Goal: Task Accomplishment & Management: Use online tool/utility

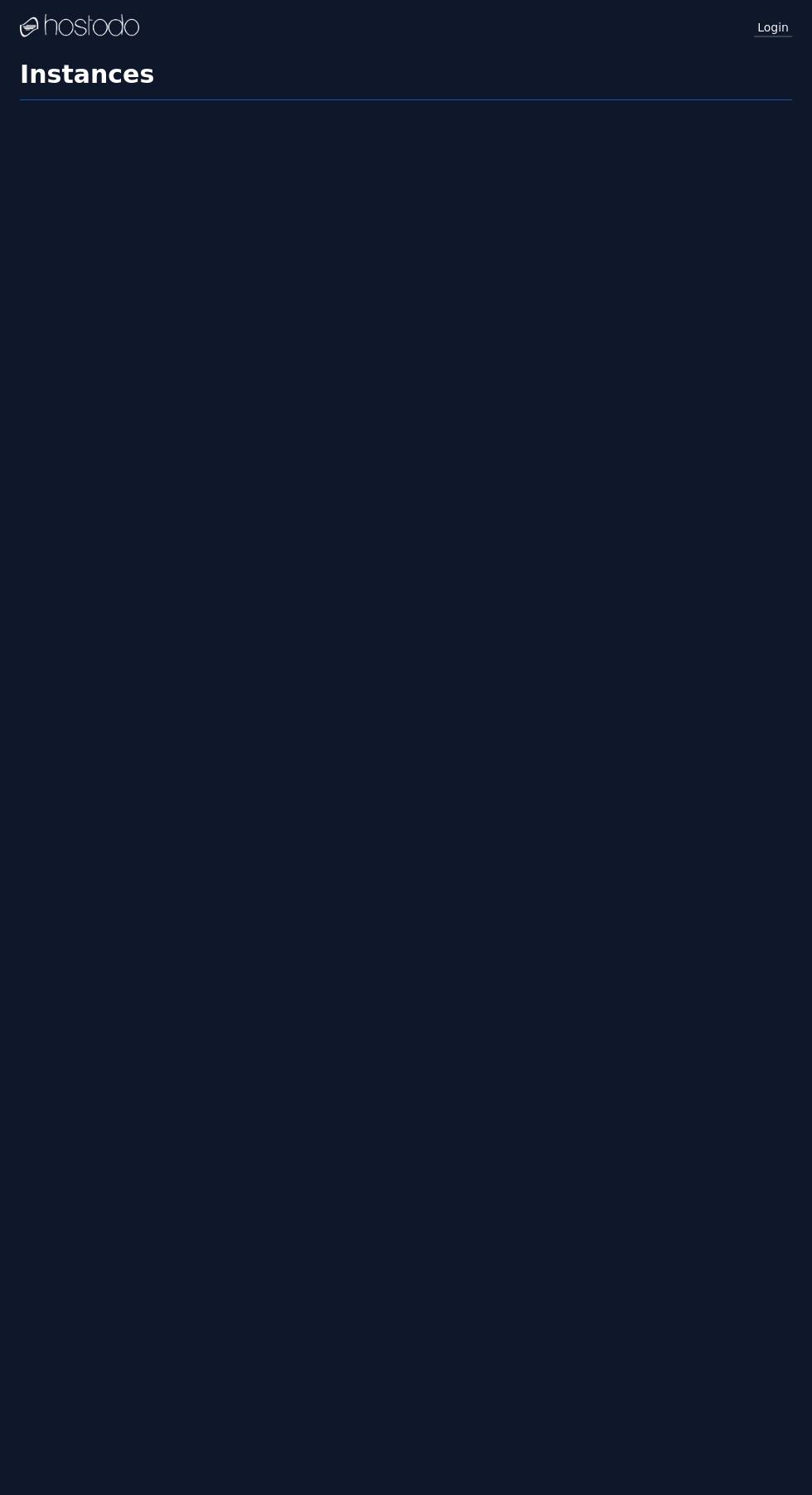
click at [774, 21] on link "Login" at bounding box center [773, 27] width 38 height 22
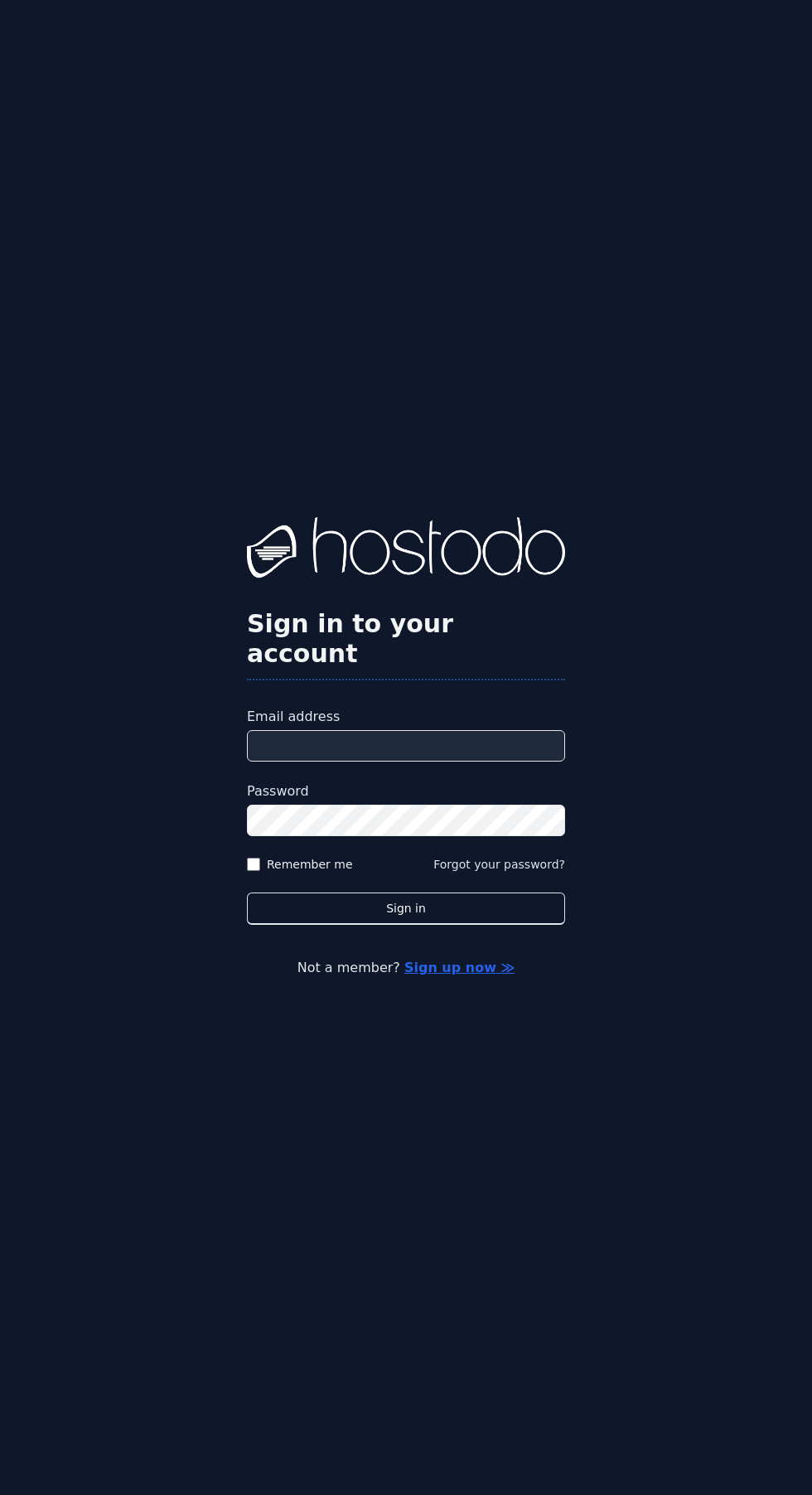
click at [447, 761] on input "Email address" at bounding box center [406, 747] width 318 height 32
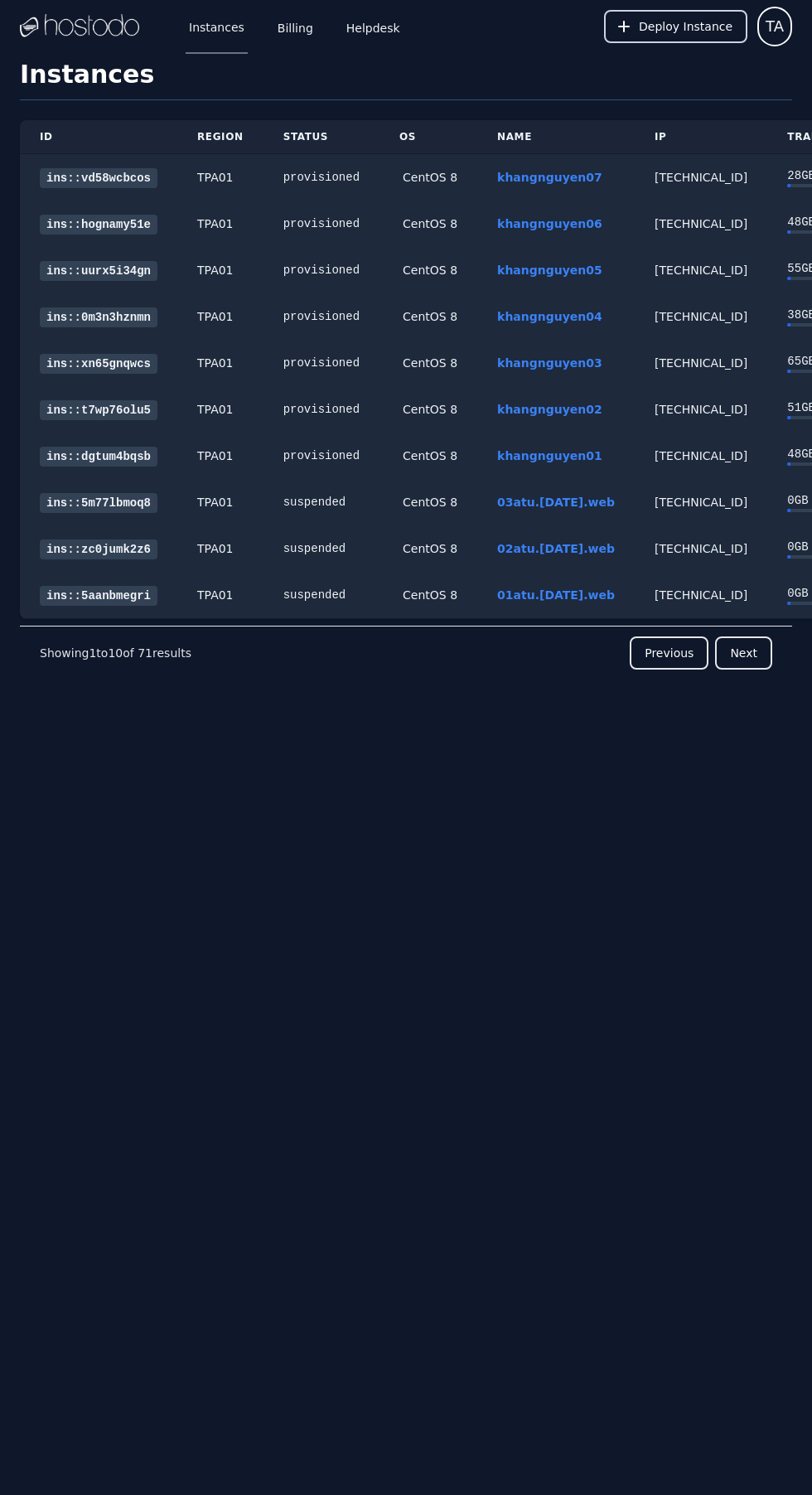
click at [680, 21] on span "Deploy Instance" at bounding box center [685, 26] width 94 height 17
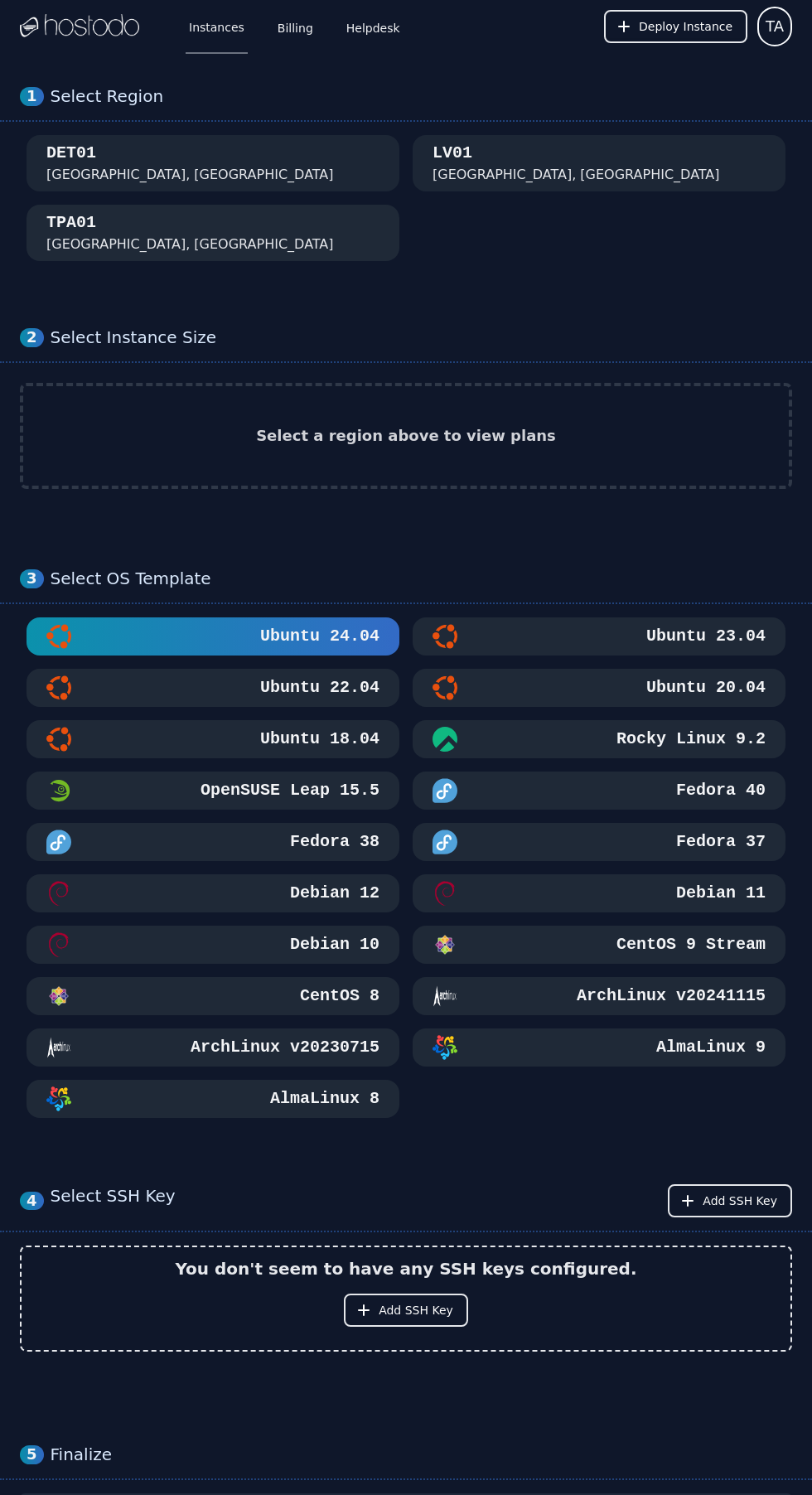
click at [318, 219] on div "TPA01 Tampa, FL" at bounding box center [213, 232] width 333 height 43
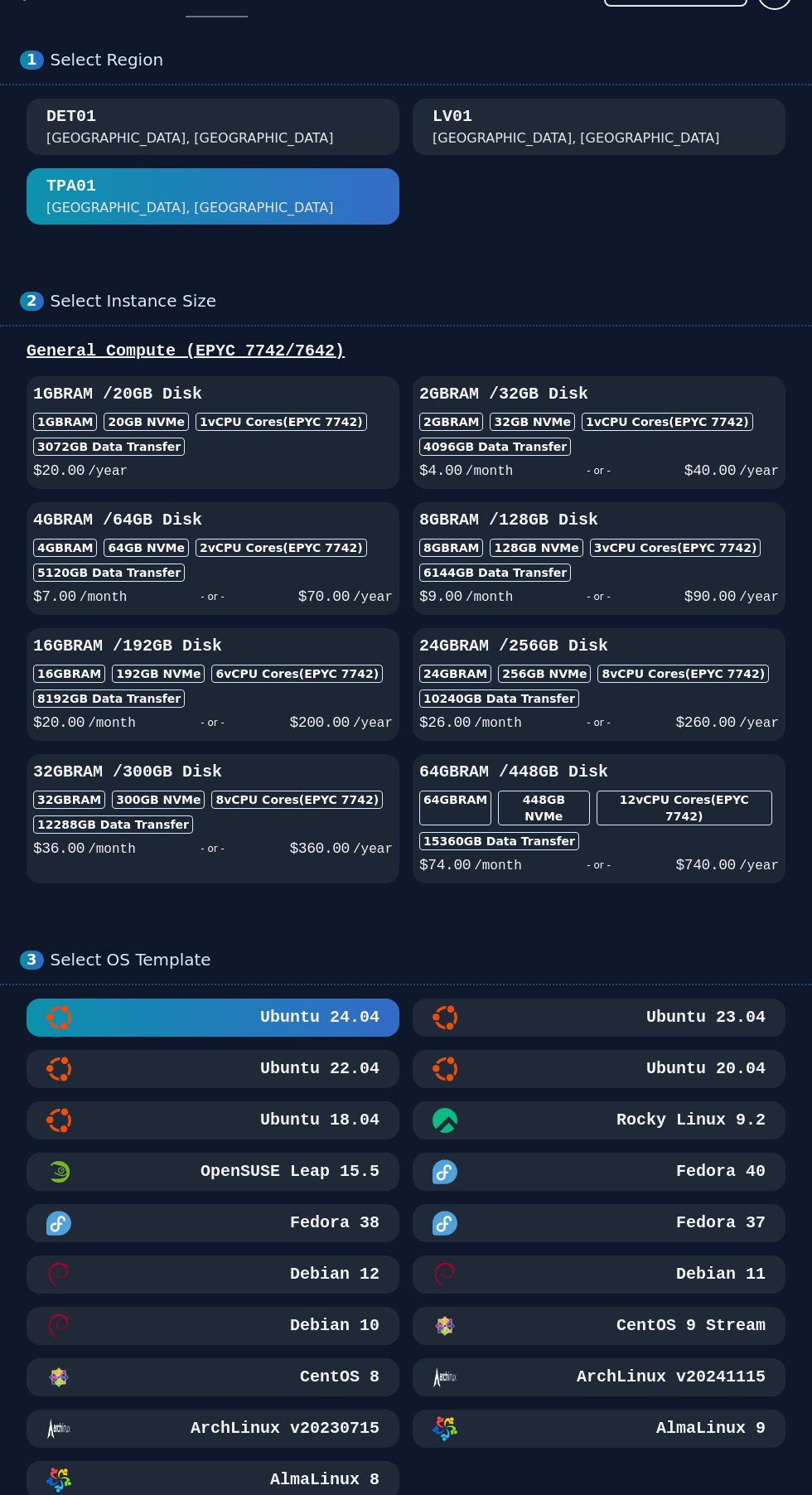
scroll to position [51, 0]
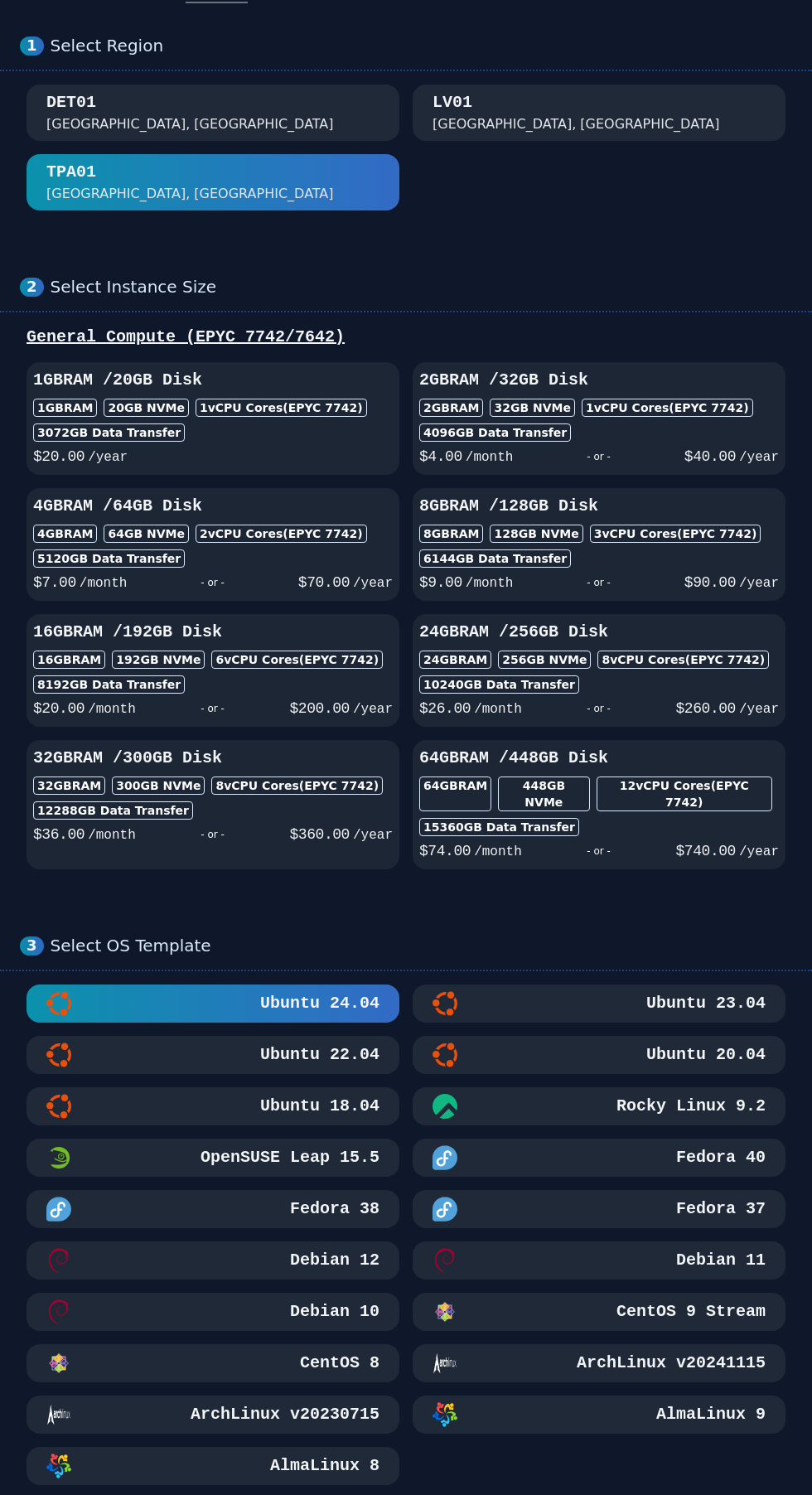
click at [345, 1351] on h3 "CentOS 8" at bounding box center [338, 1362] width 83 height 23
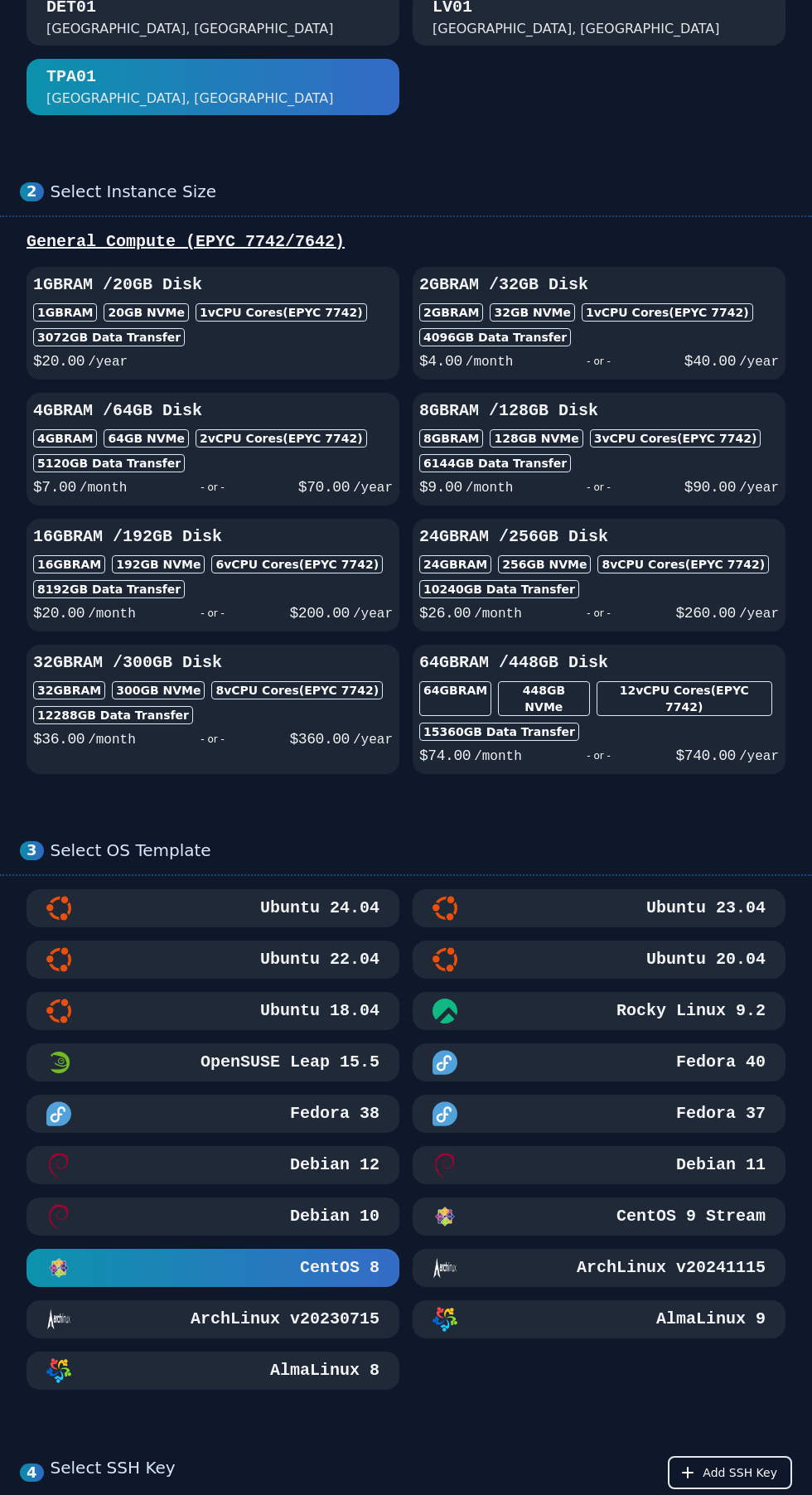
scroll to position [141, 0]
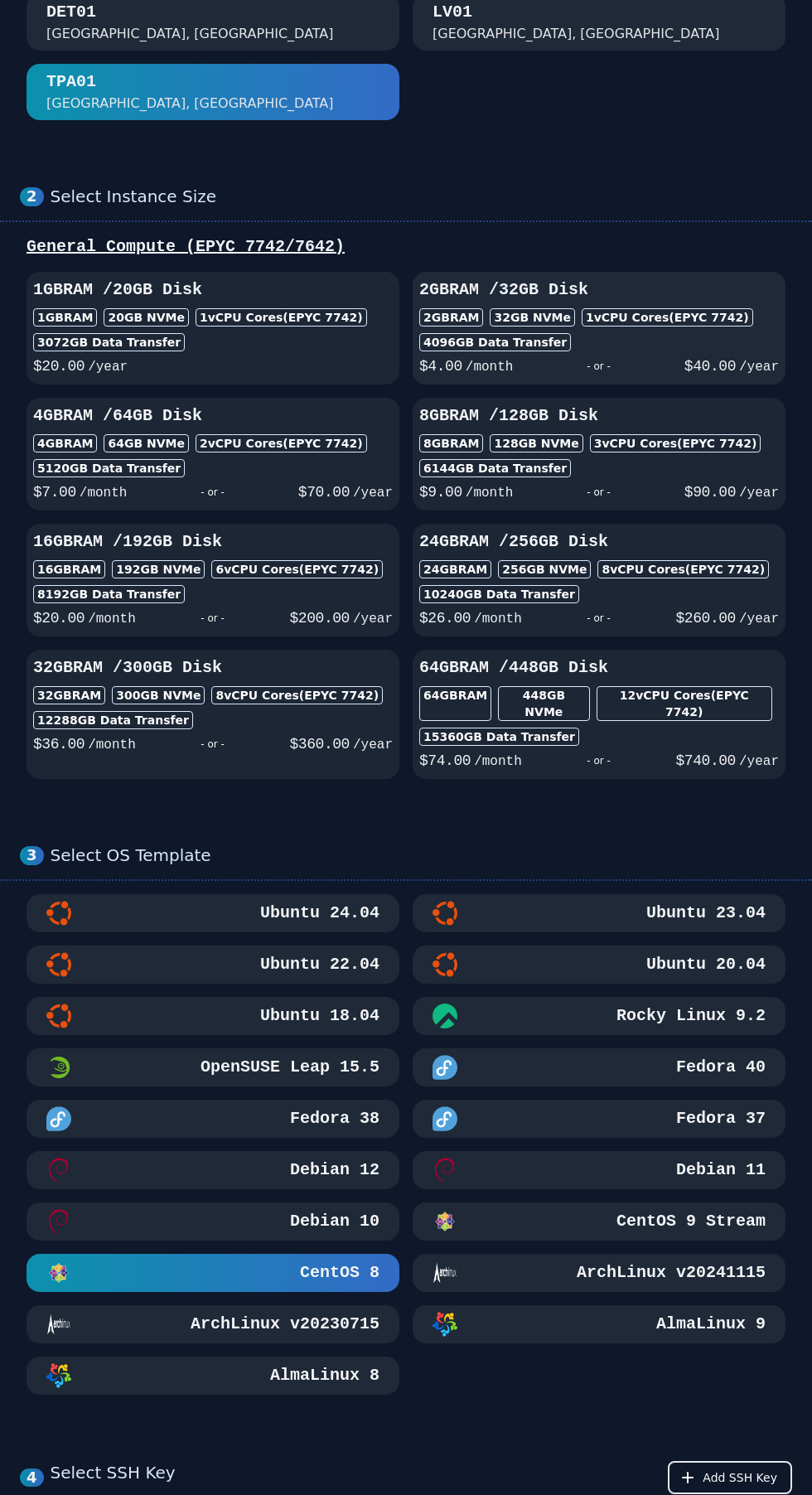
click at [617, 307] on div "2GB RAM / 32 GB Disk 2GB RAM 32 GB NVMe 1 vCPU Cores (EPYC 7742) 4096 GB Data T…" at bounding box center [599, 328] width 373 height 100
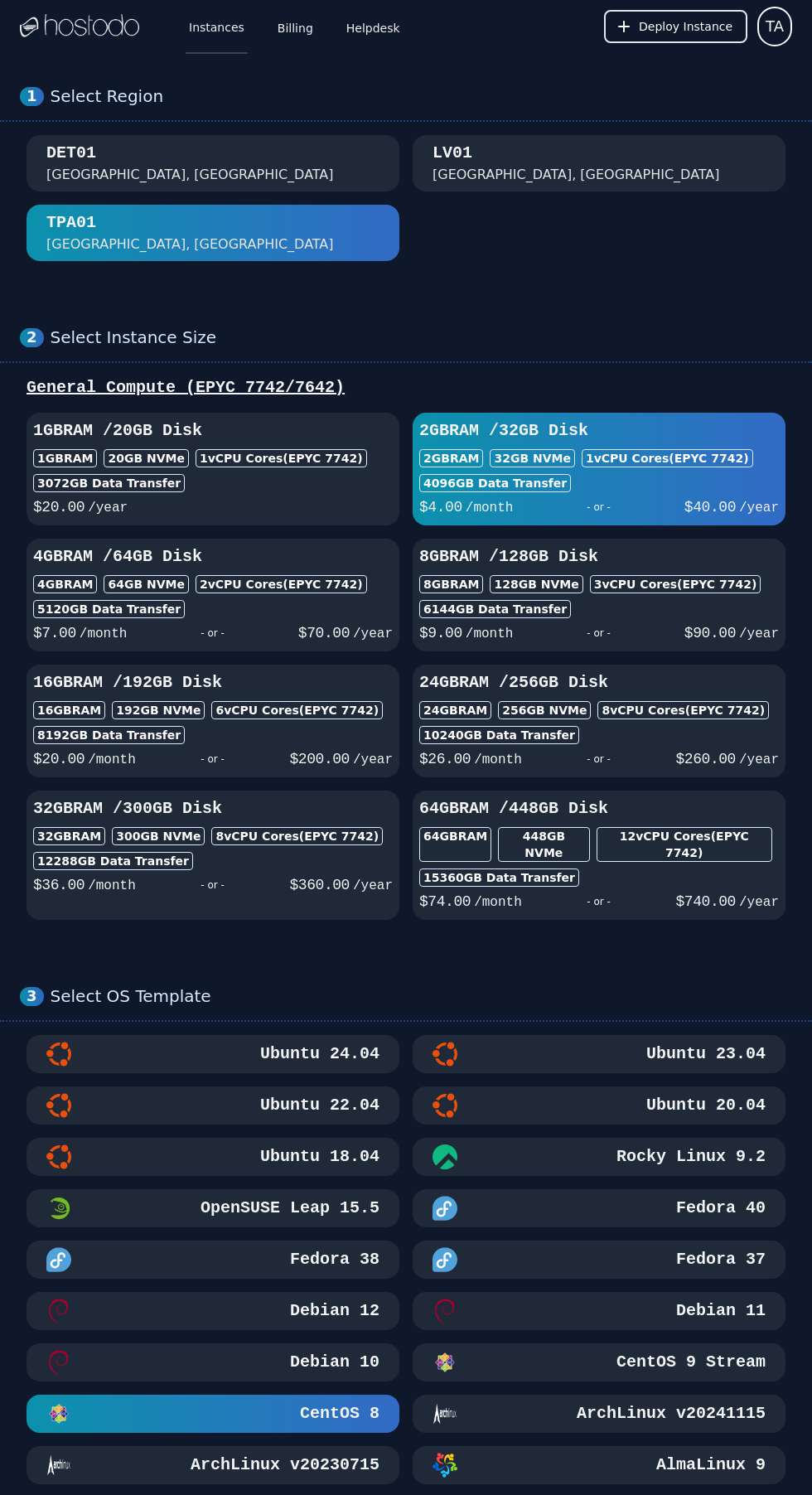
click at [219, 32] on link "Instances" at bounding box center [216, 26] width 62 height 55
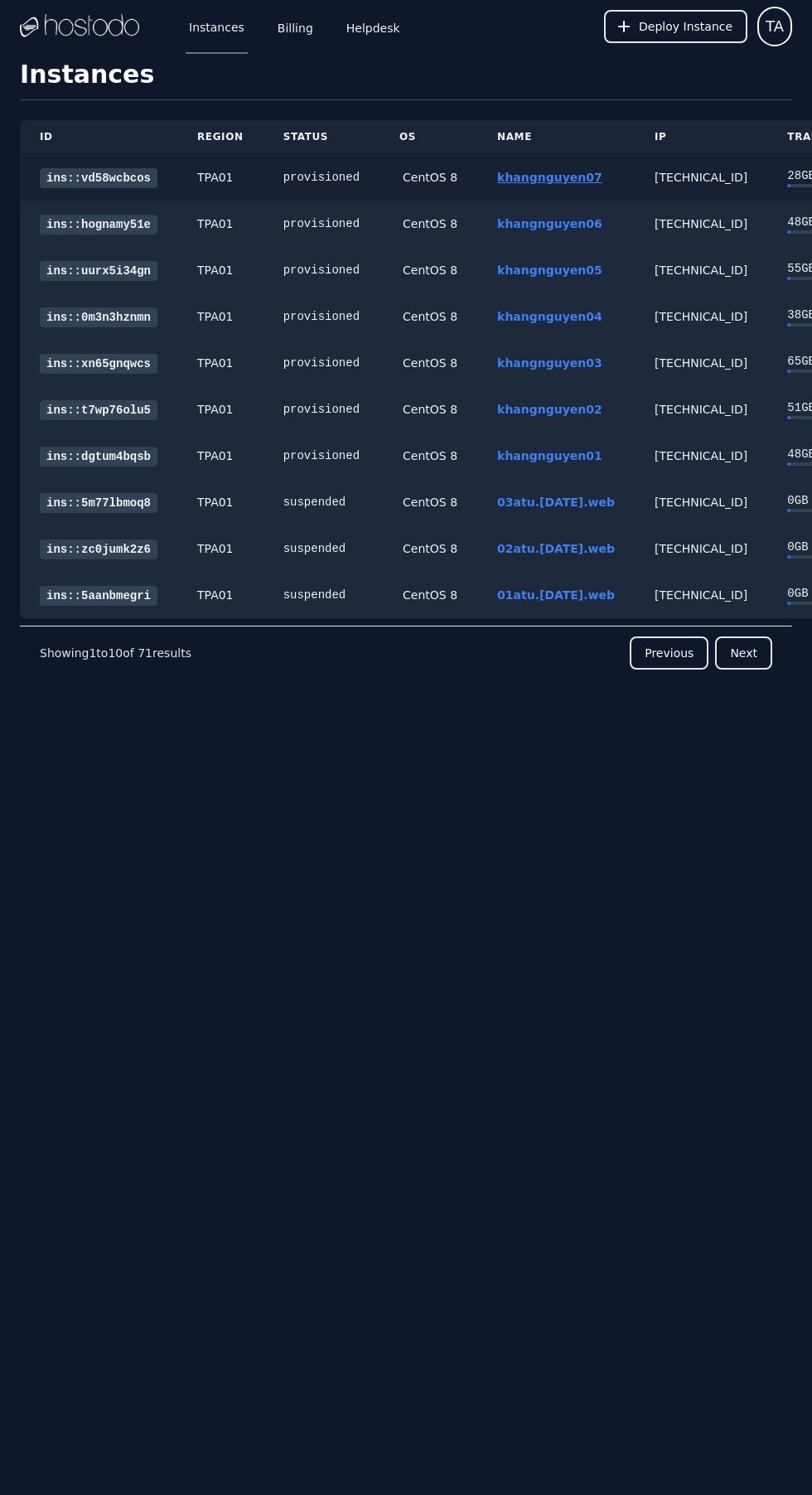
click at [531, 176] on link "khangnguyen07" at bounding box center [550, 176] width 106 height 13
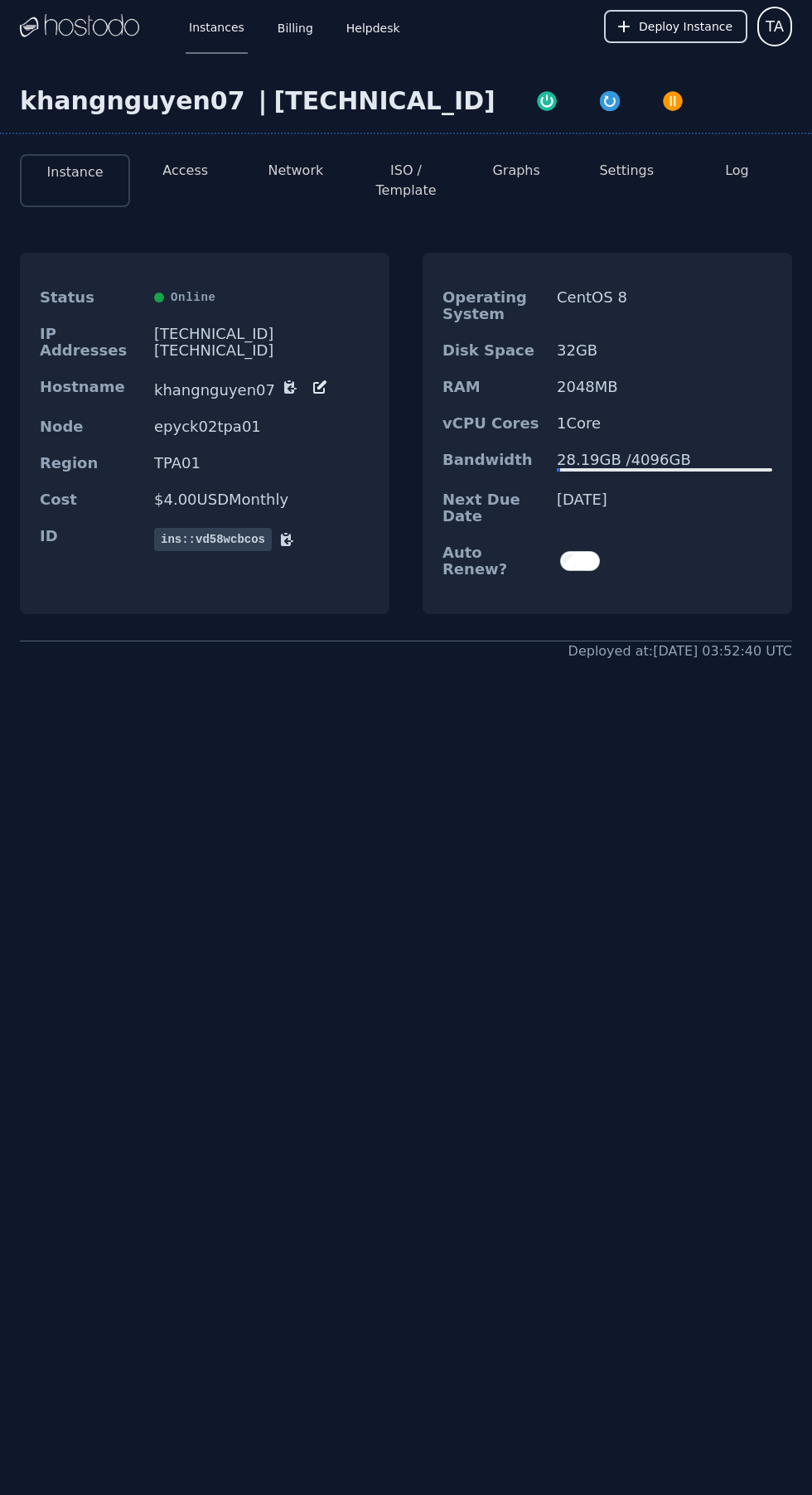
click at [689, 27] on span "Deploy Instance" at bounding box center [685, 26] width 94 height 17
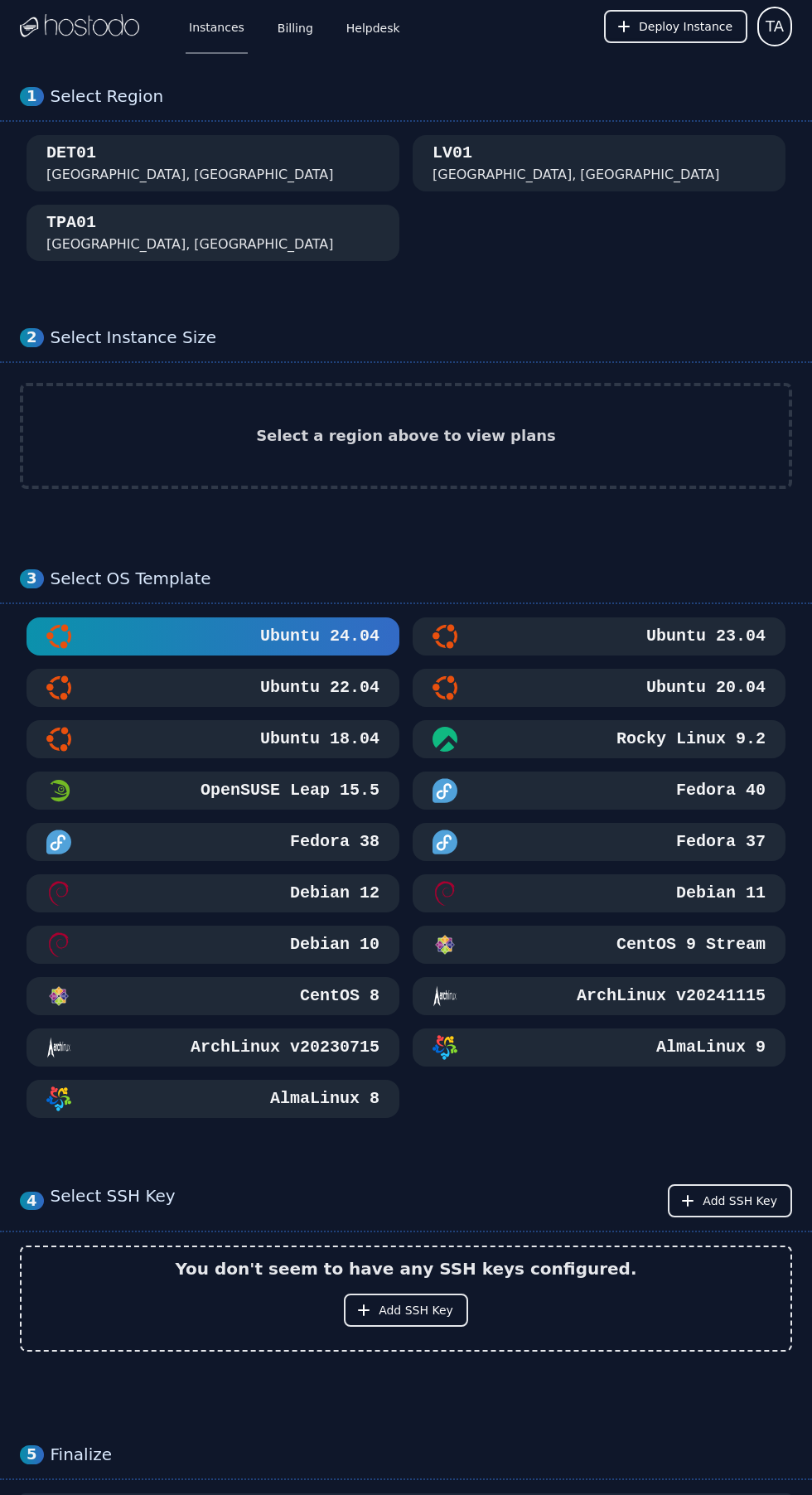
click at [125, 218] on div "TPA01 Tampa, FL" at bounding box center [213, 232] width 333 height 43
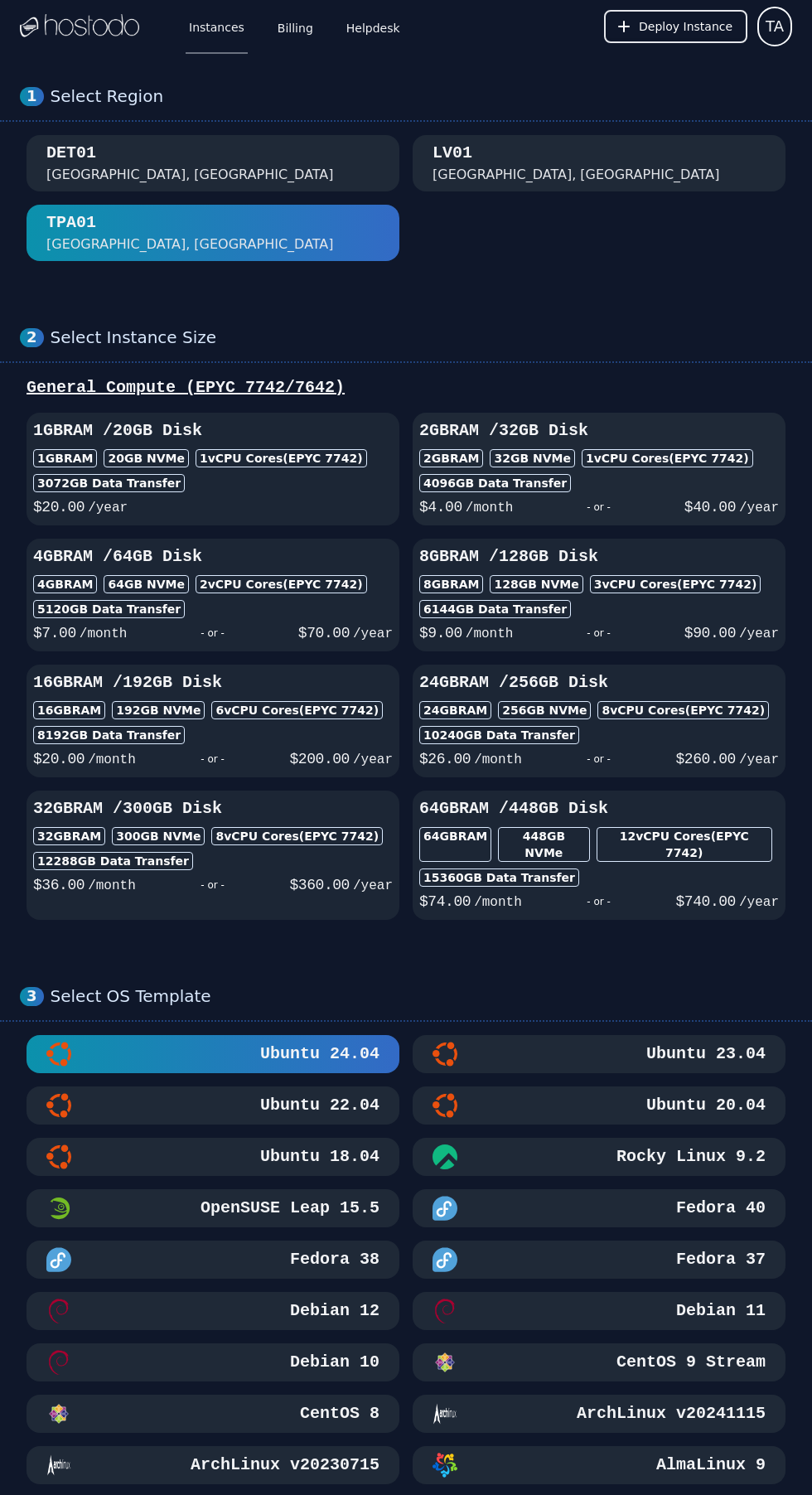
click at [689, 470] on div "2GB RAM / 32 GB Disk 2GB RAM 32 GB NVMe 1 vCPU Cores (EPYC 7742) 4096 GB Data T…" at bounding box center [599, 469] width 373 height 100
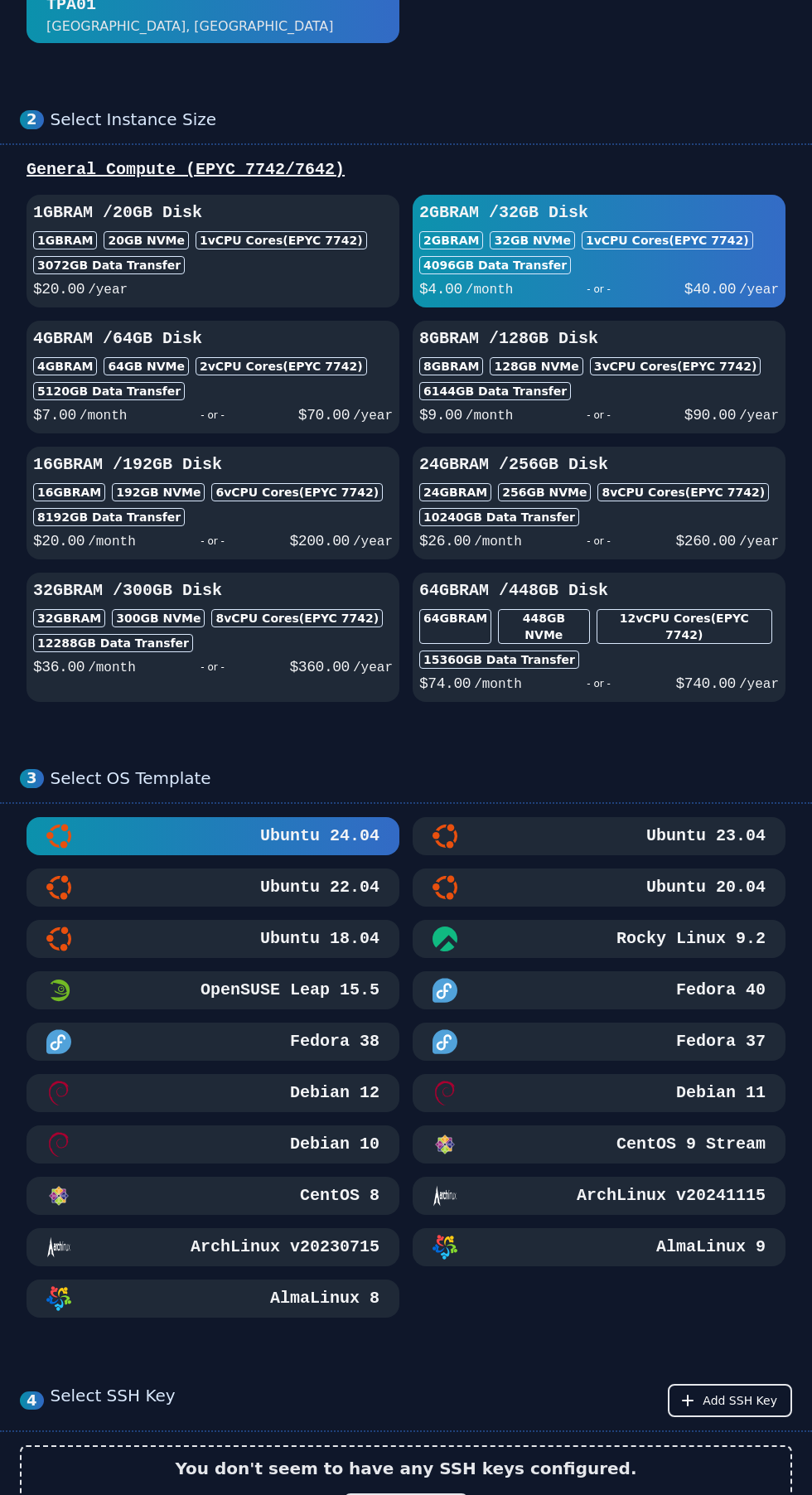
scroll to position [223, 0]
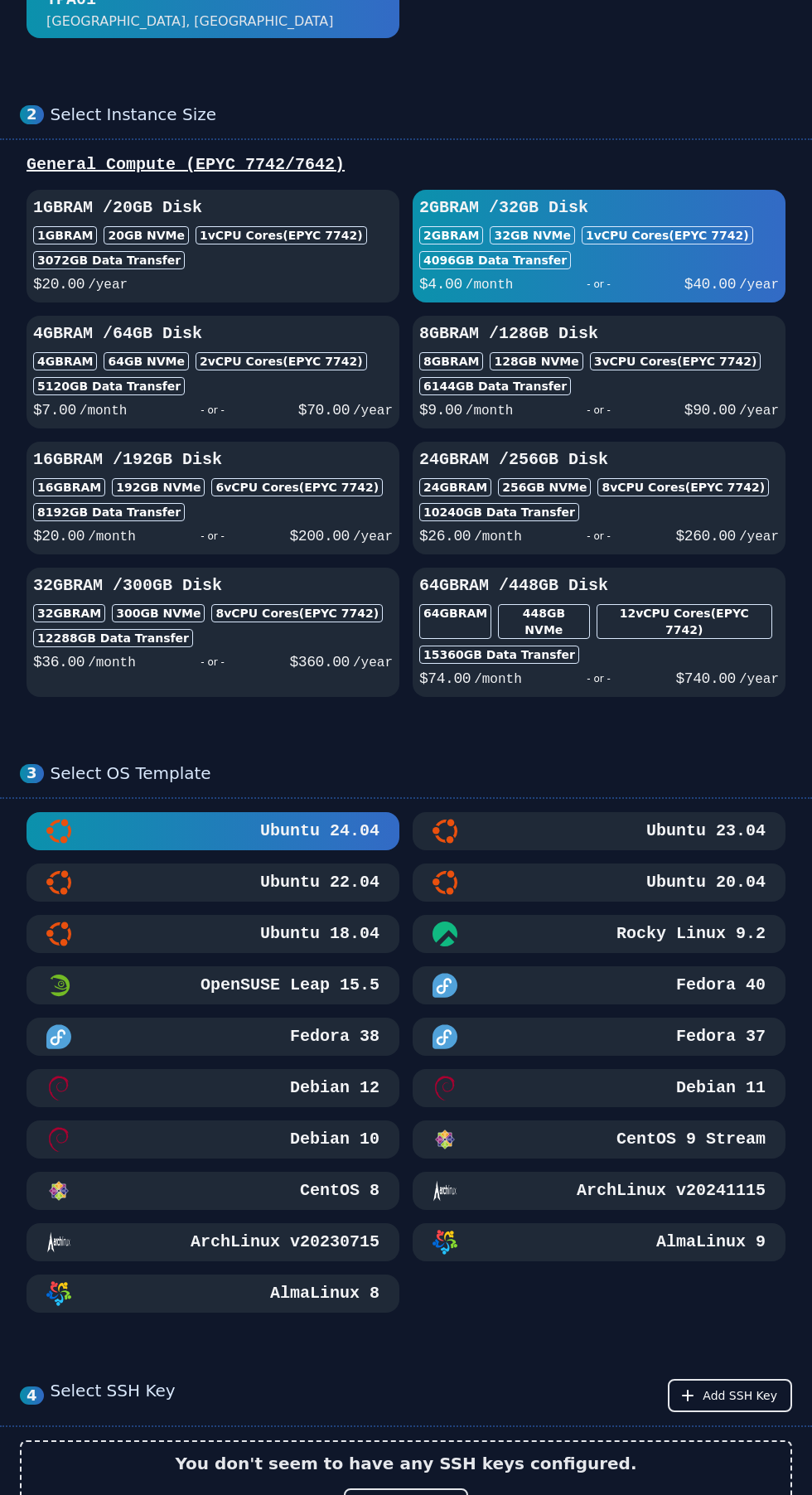
click at [337, 1179] on h3 "CentOS 8" at bounding box center [338, 1190] width 83 height 23
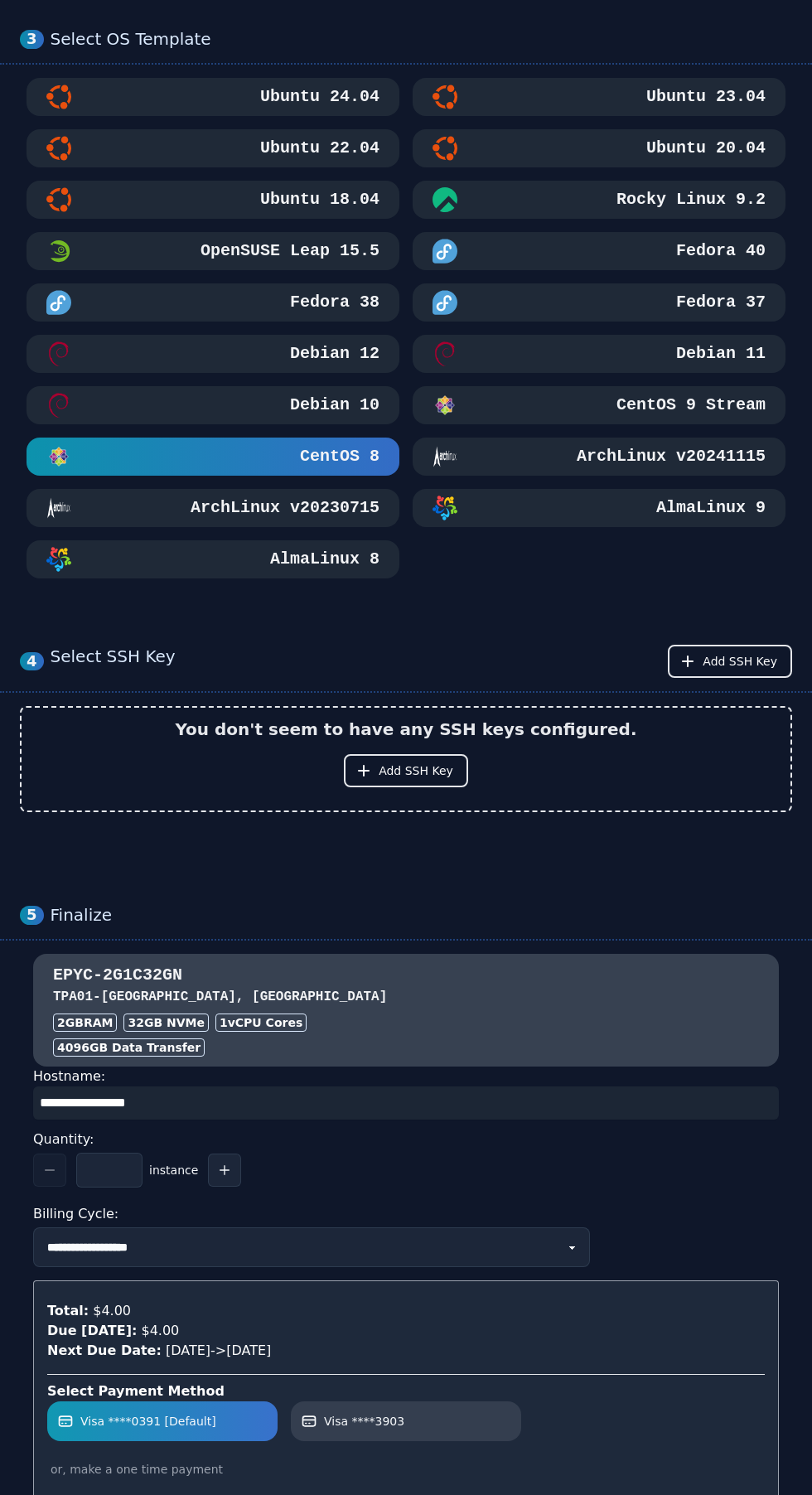
scroll to position [1064, 0]
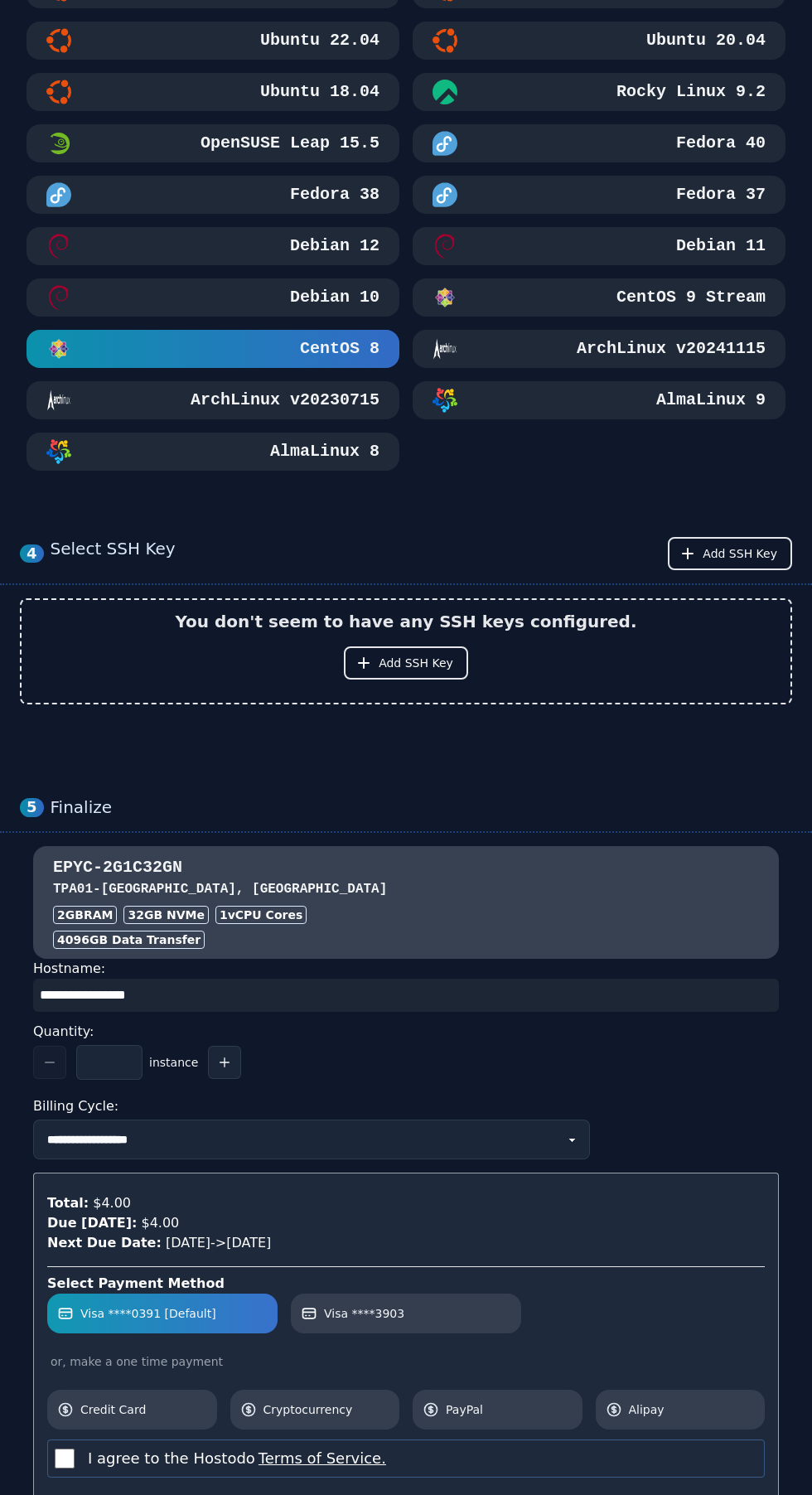
click at [479, 1494] on button "DEPLOY 🚀" at bounding box center [406, 1522] width 745 height 43
click at [411, 1306] on label "Visa ****3903" at bounding box center [406, 1314] width 210 height 17
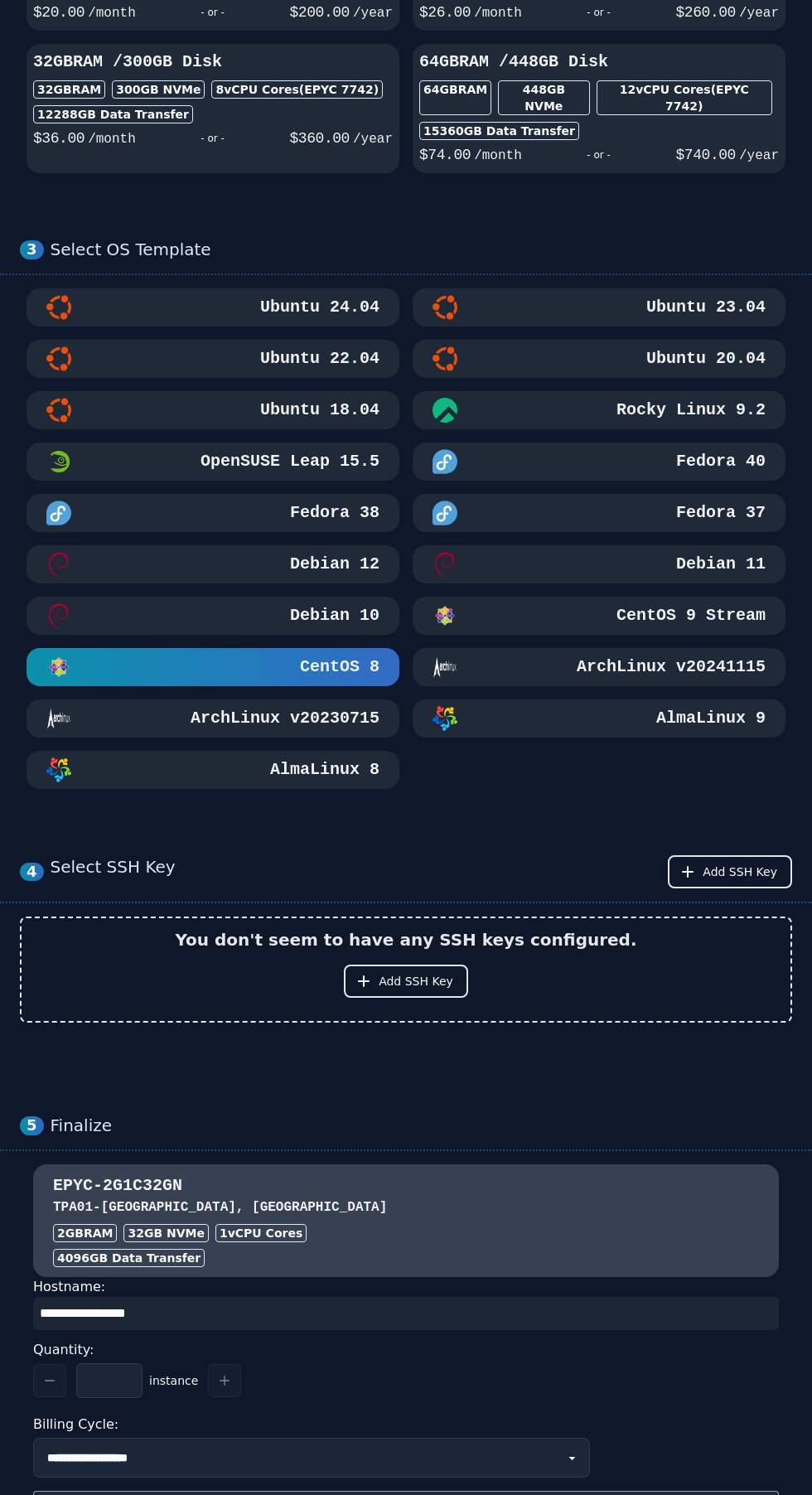
scroll to position [1249, 0]
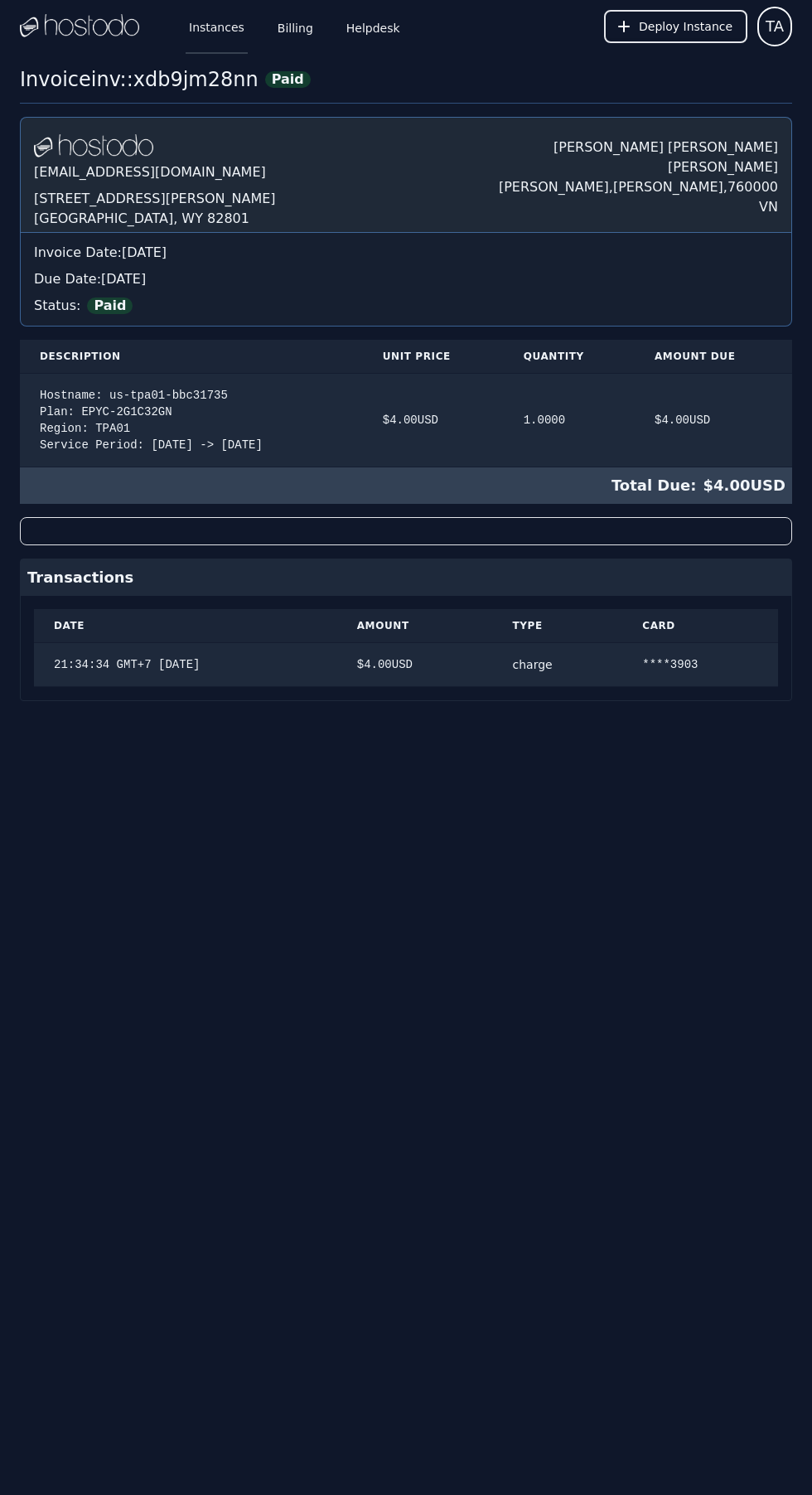
click at [219, 27] on link "Instances" at bounding box center [216, 26] width 62 height 55
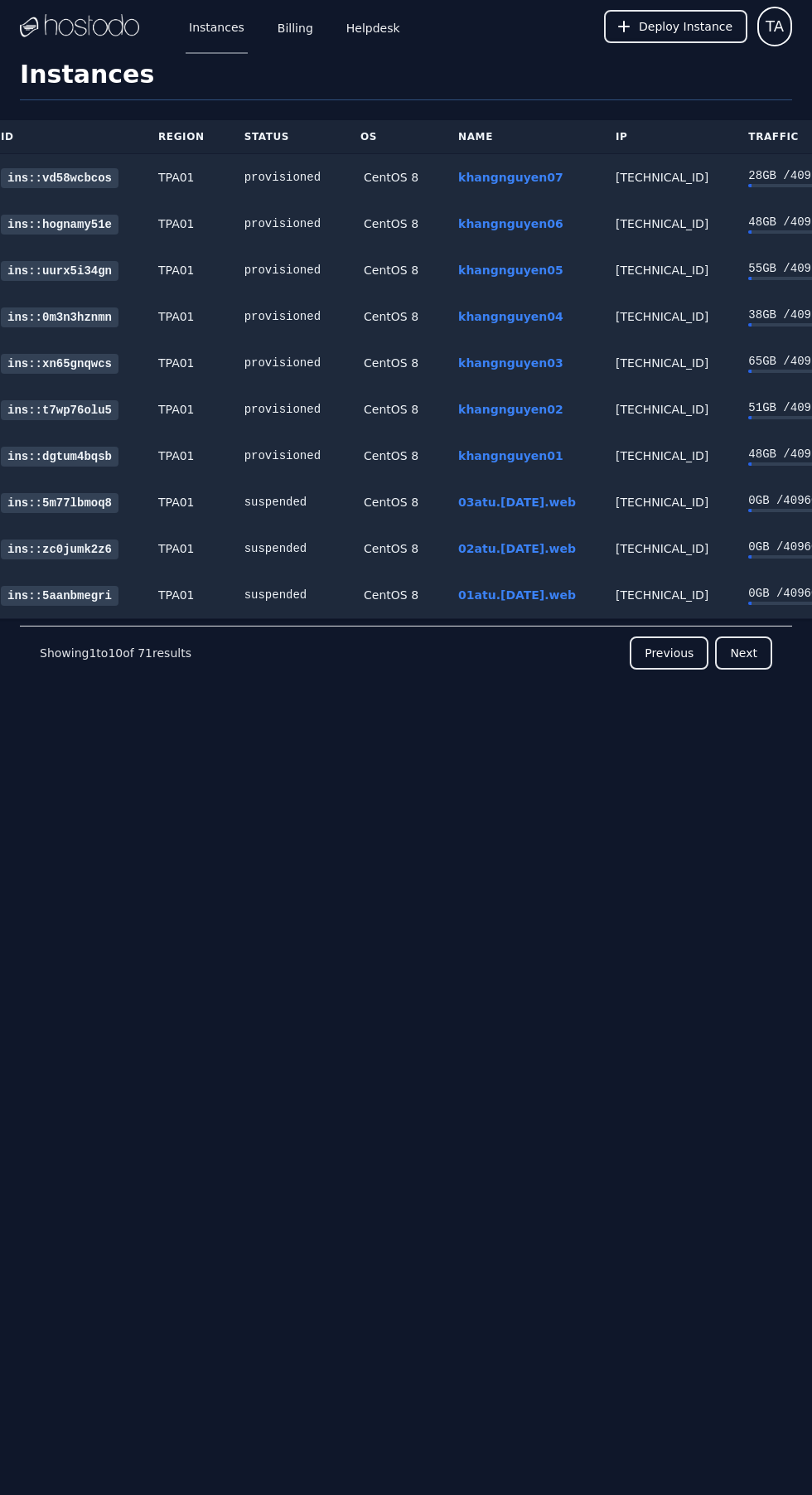
scroll to position [0, 95]
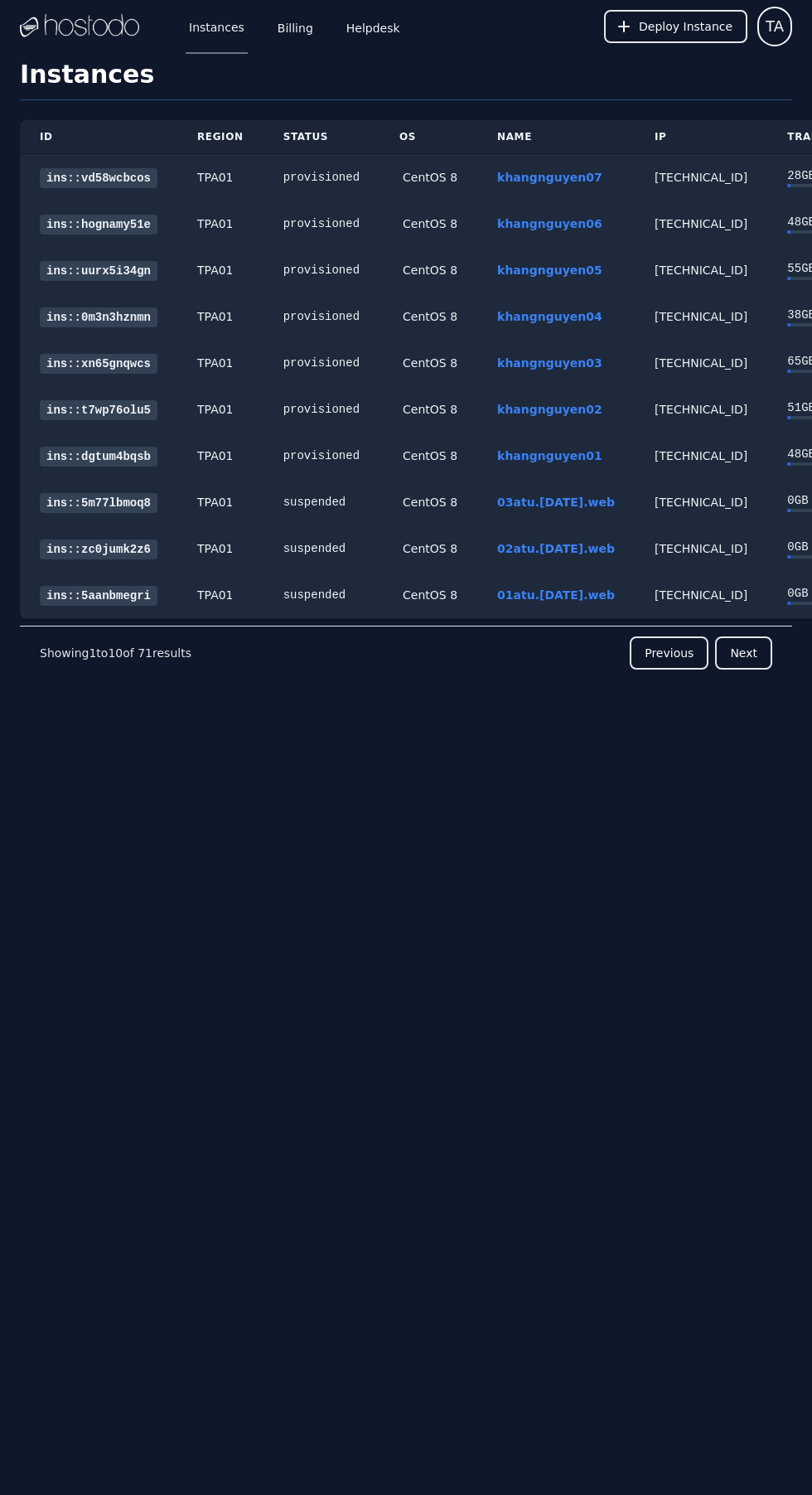
scroll to position [0, 95]
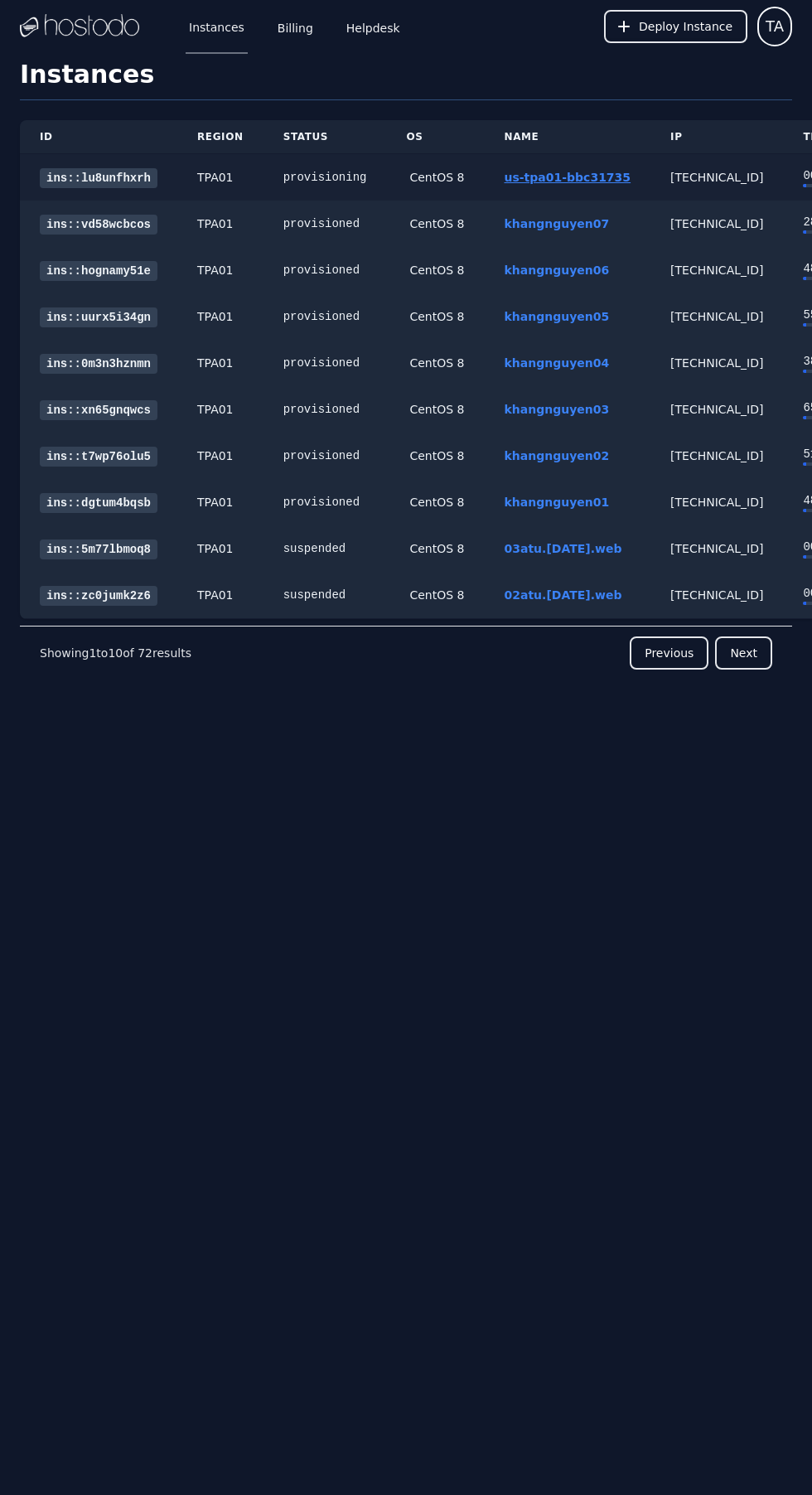
click at [553, 170] on link "us-tpa01-bbc31735" at bounding box center [567, 176] width 127 height 13
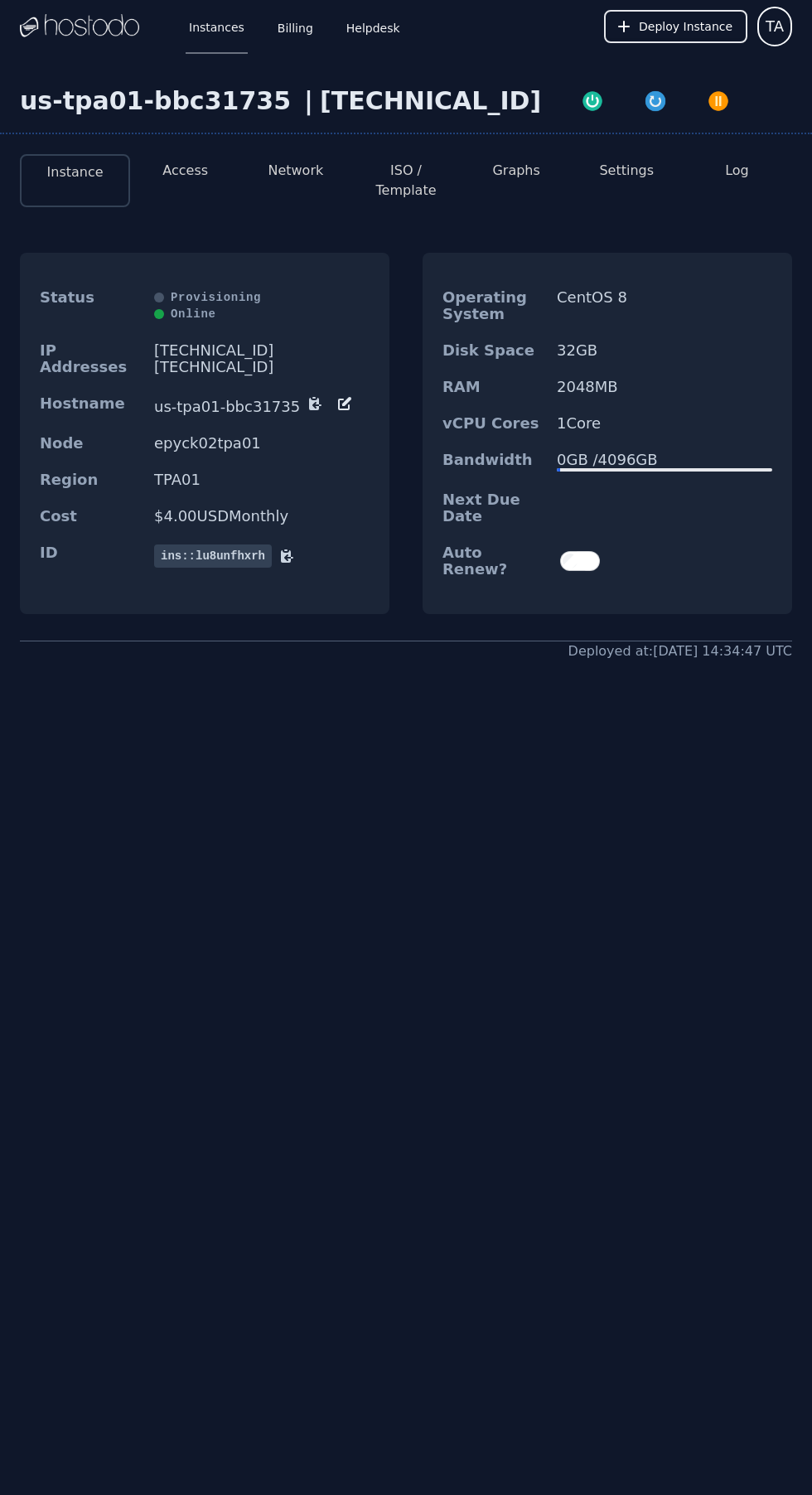
scroll to position [47, 0]
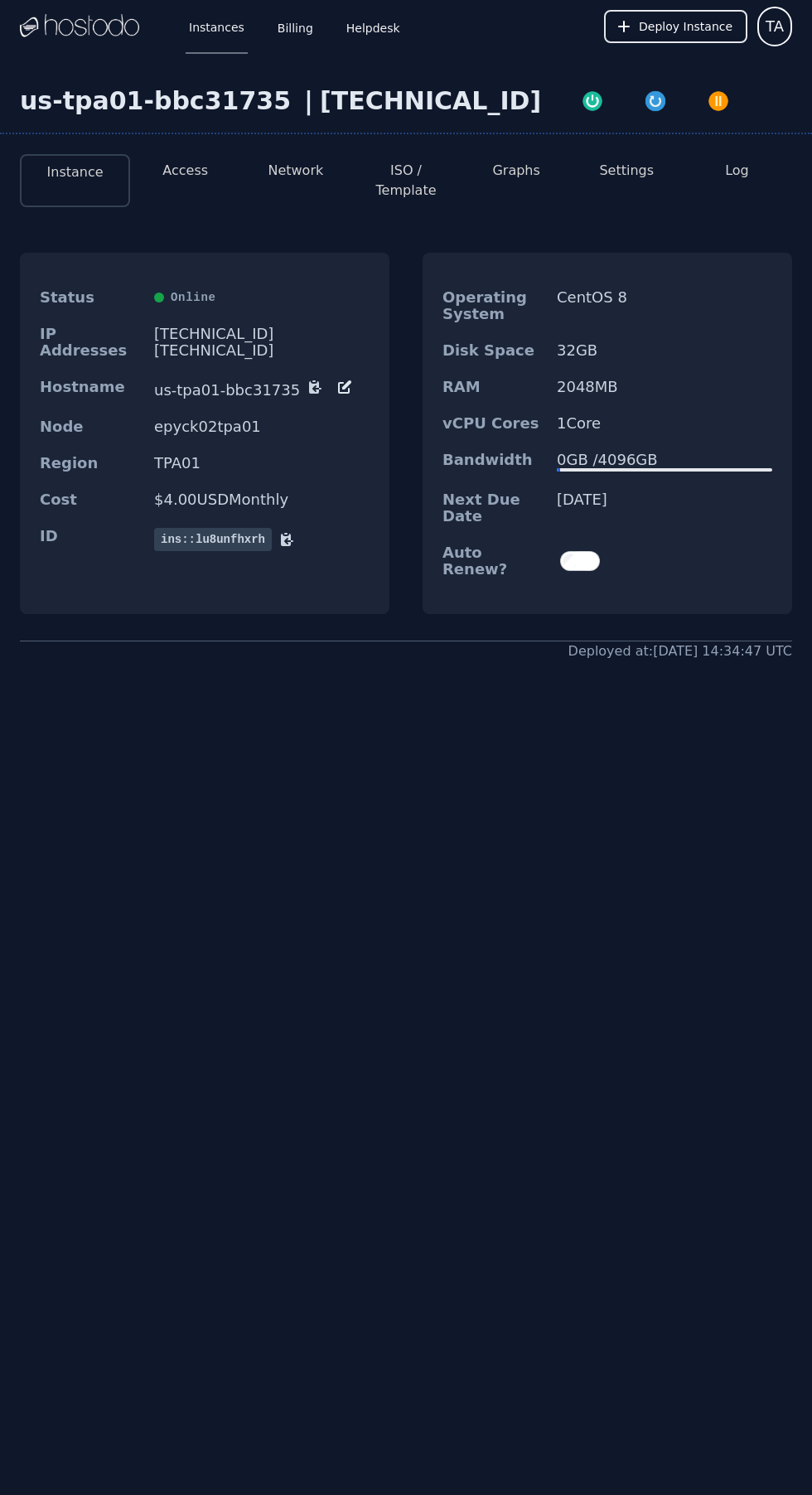
click at [317, 446] on div "Region TPA01" at bounding box center [204, 463] width 370 height 37
copy div "[TECHNICAL_ID]"
click at [180, 170] on button "Access" at bounding box center [185, 170] width 46 height 20
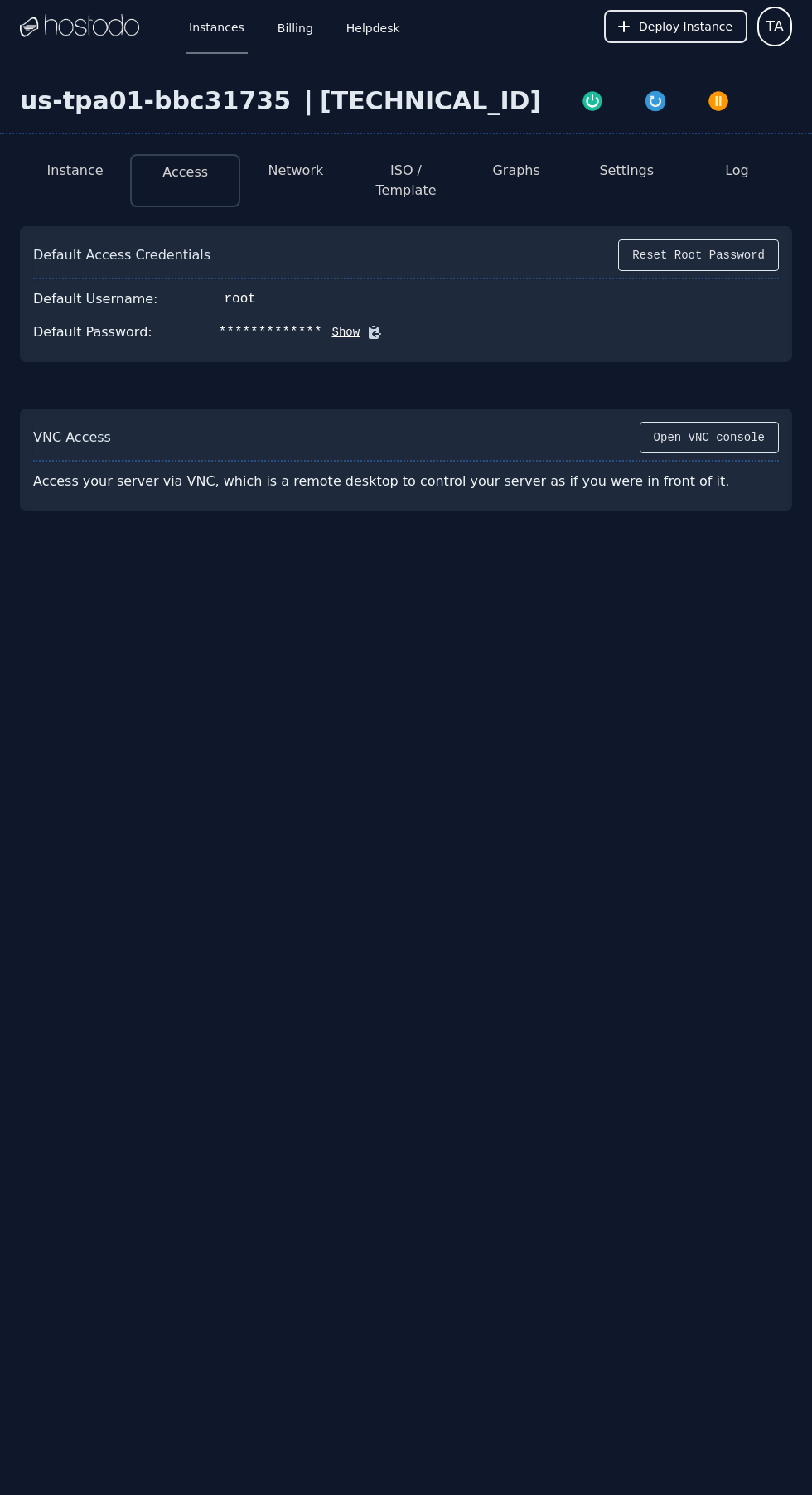
click at [369, 330] on icon at bounding box center [375, 333] width 12 height 12
click at [408, 160] on button "ISO / Template" at bounding box center [406, 180] width 84 height 40
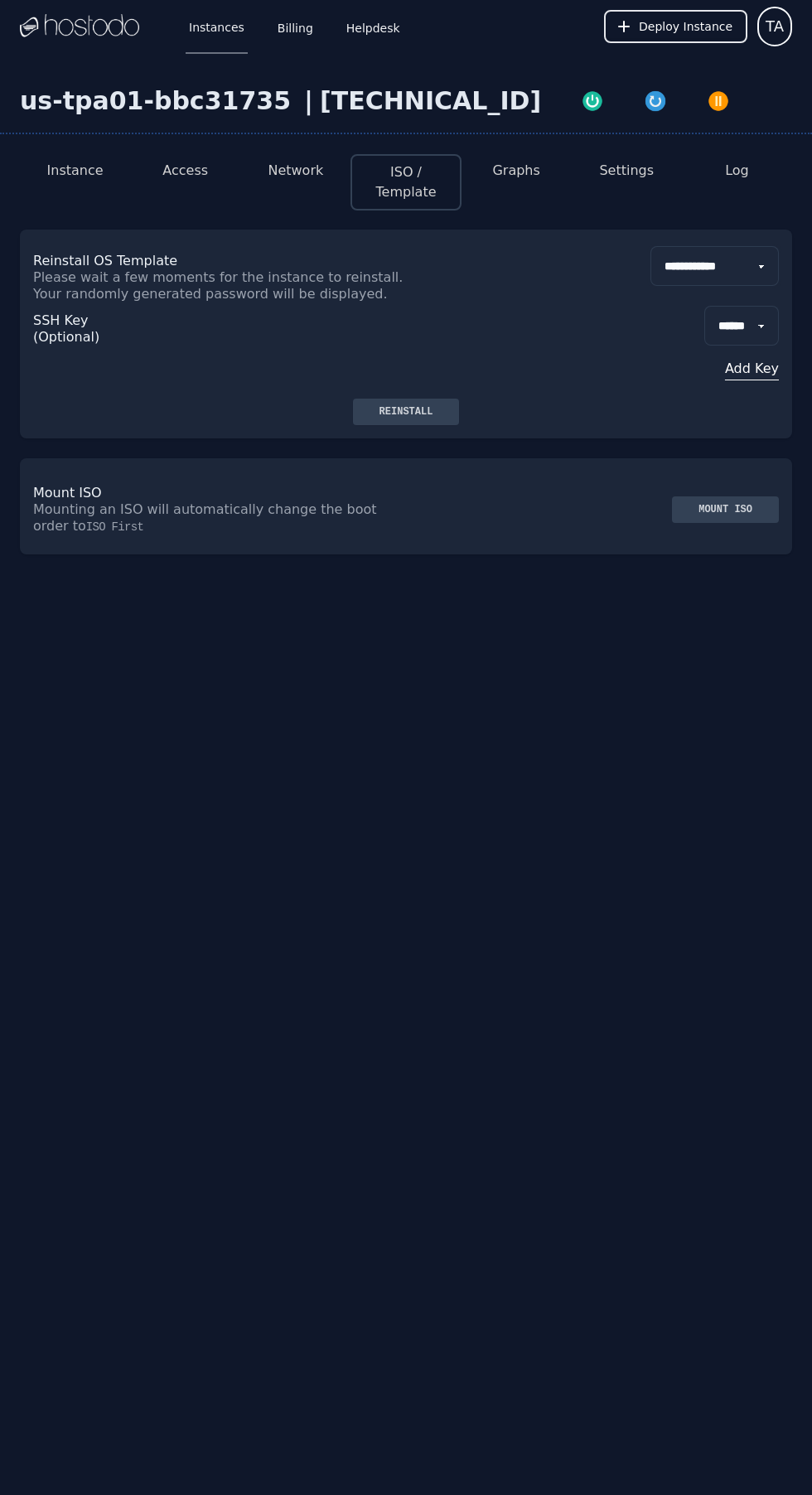
click at [705, 276] on select "**********" at bounding box center [714, 266] width 129 height 40
select select "**"
click at [651, 246] on select "**********" at bounding box center [714, 266] width 129 height 40
click at [413, 418] on div "Reinstall" at bounding box center [406, 412] width 81 height 13
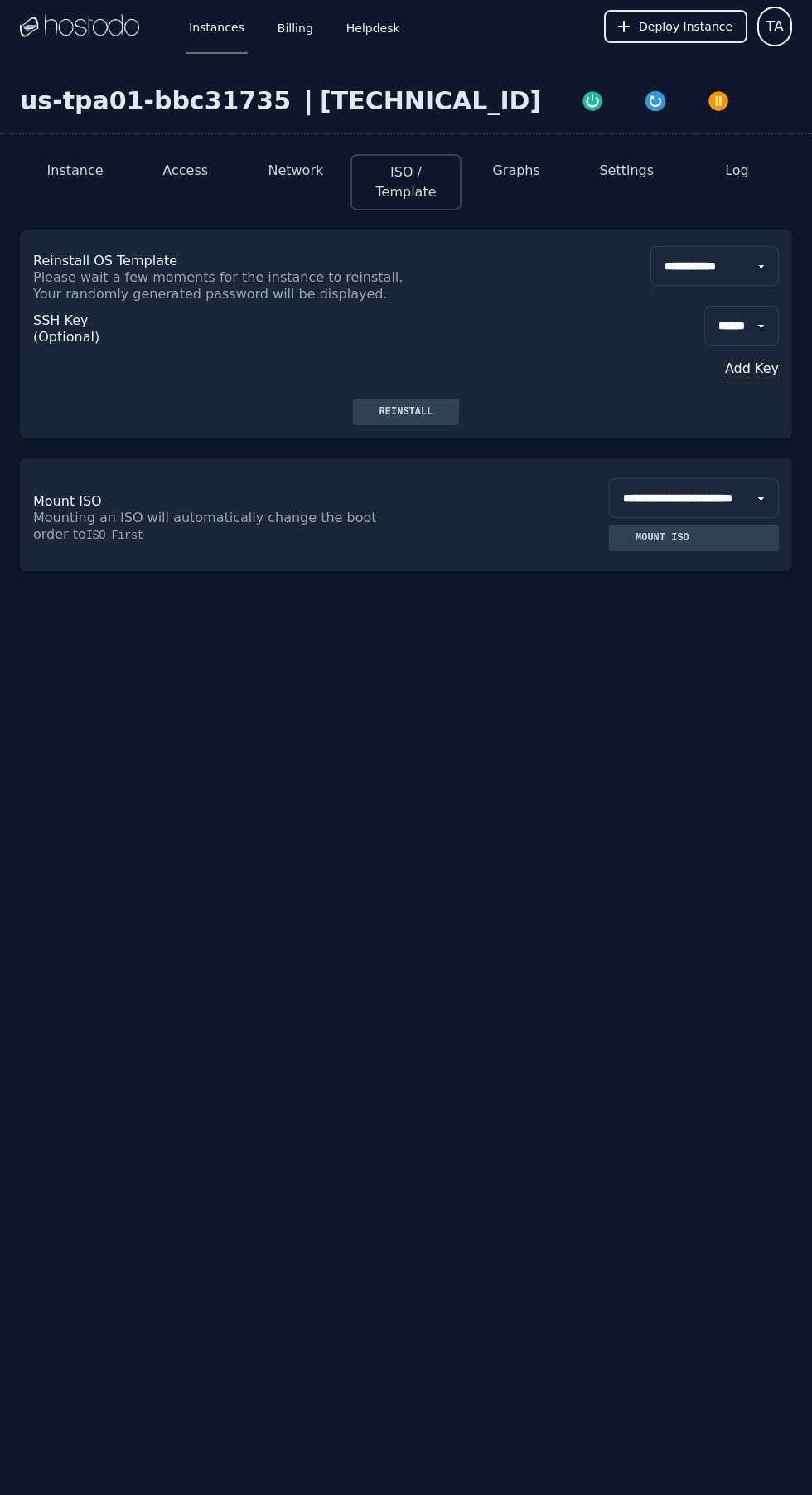
click at [735, 170] on button "Log" at bounding box center [737, 170] width 24 height 20
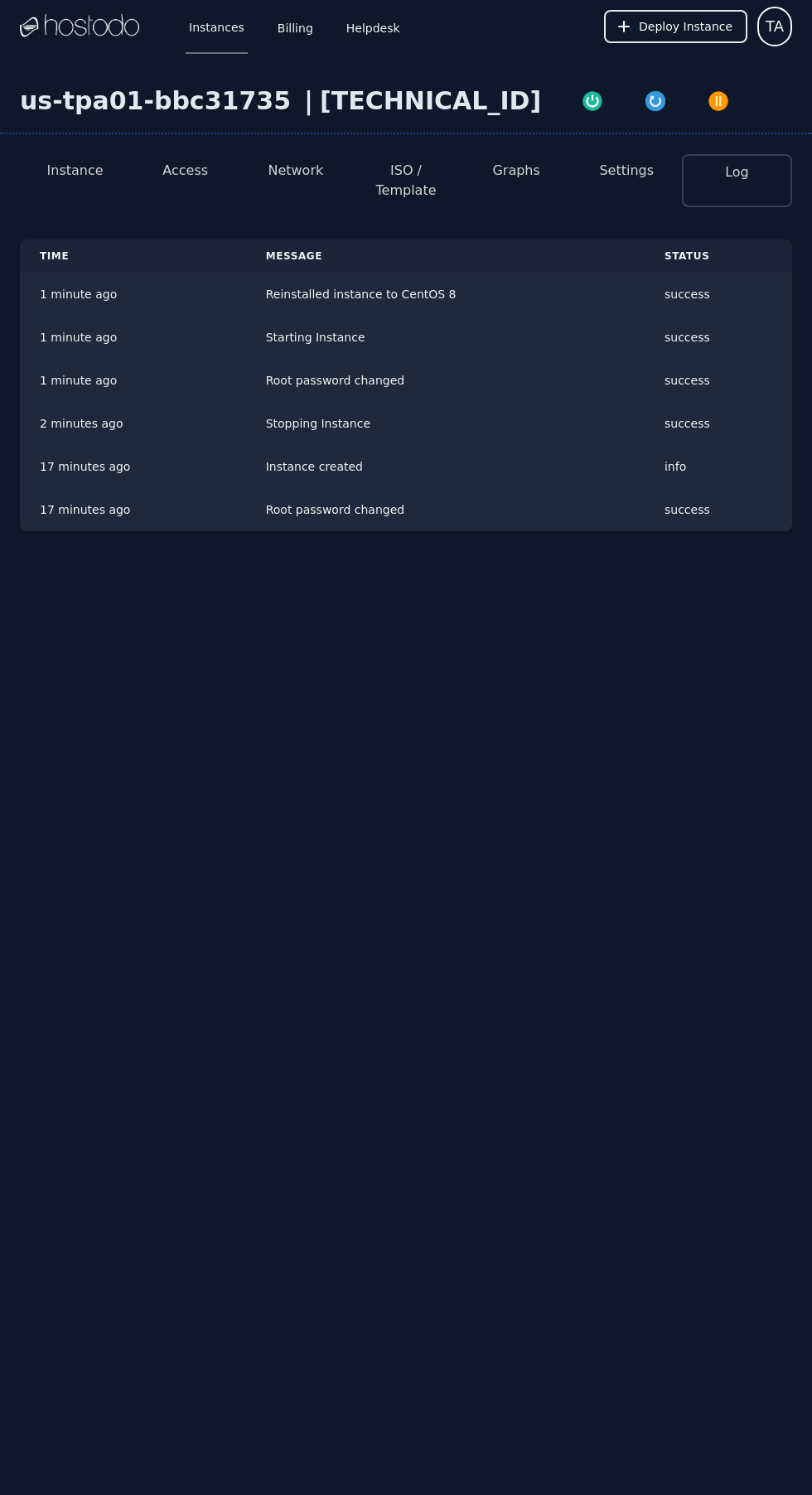
scroll to position [141, 0]
click at [185, 160] on button "Access" at bounding box center [185, 170] width 46 height 20
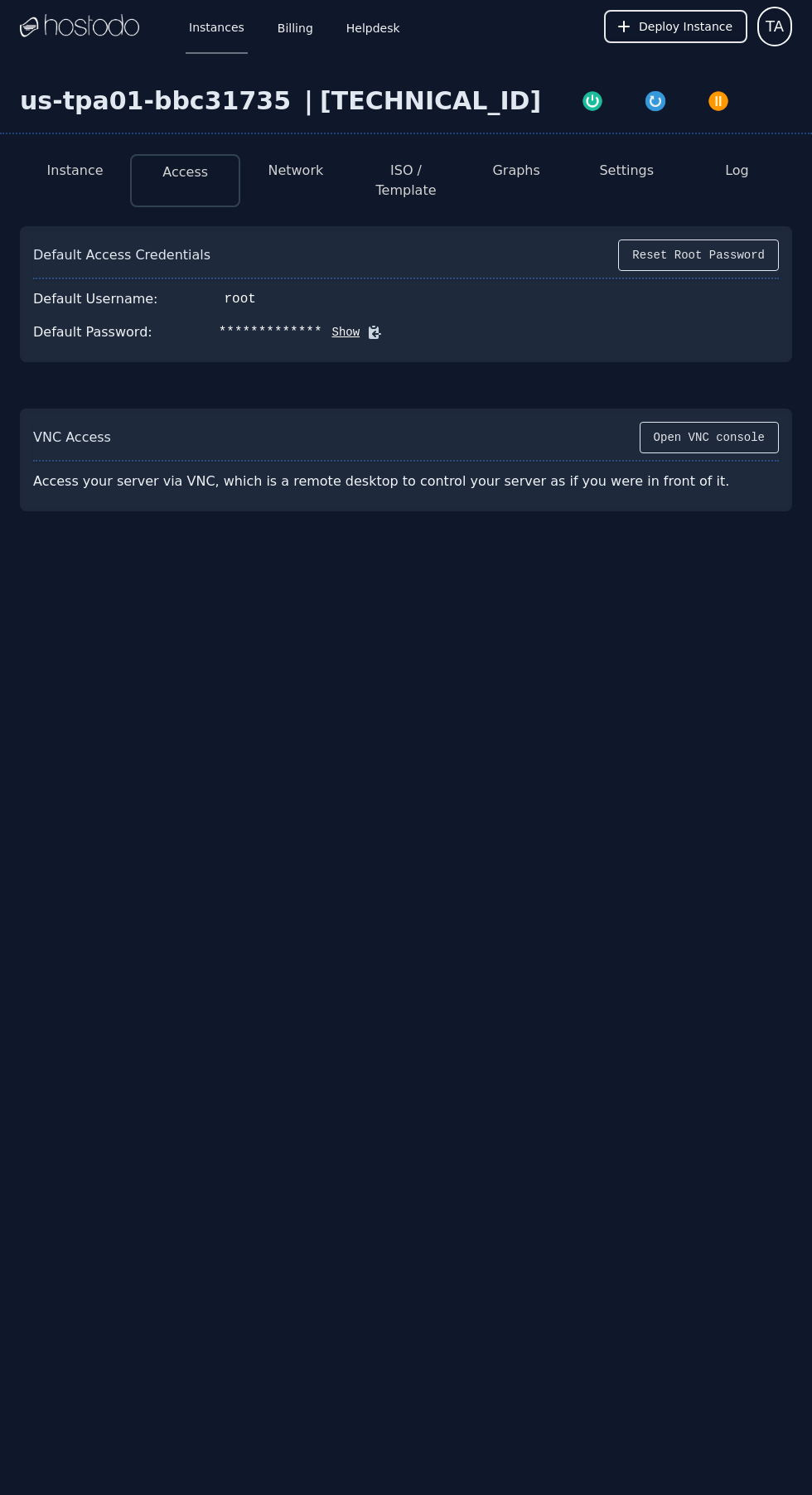
click at [369, 335] on icon at bounding box center [375, 333] width 12 height 12
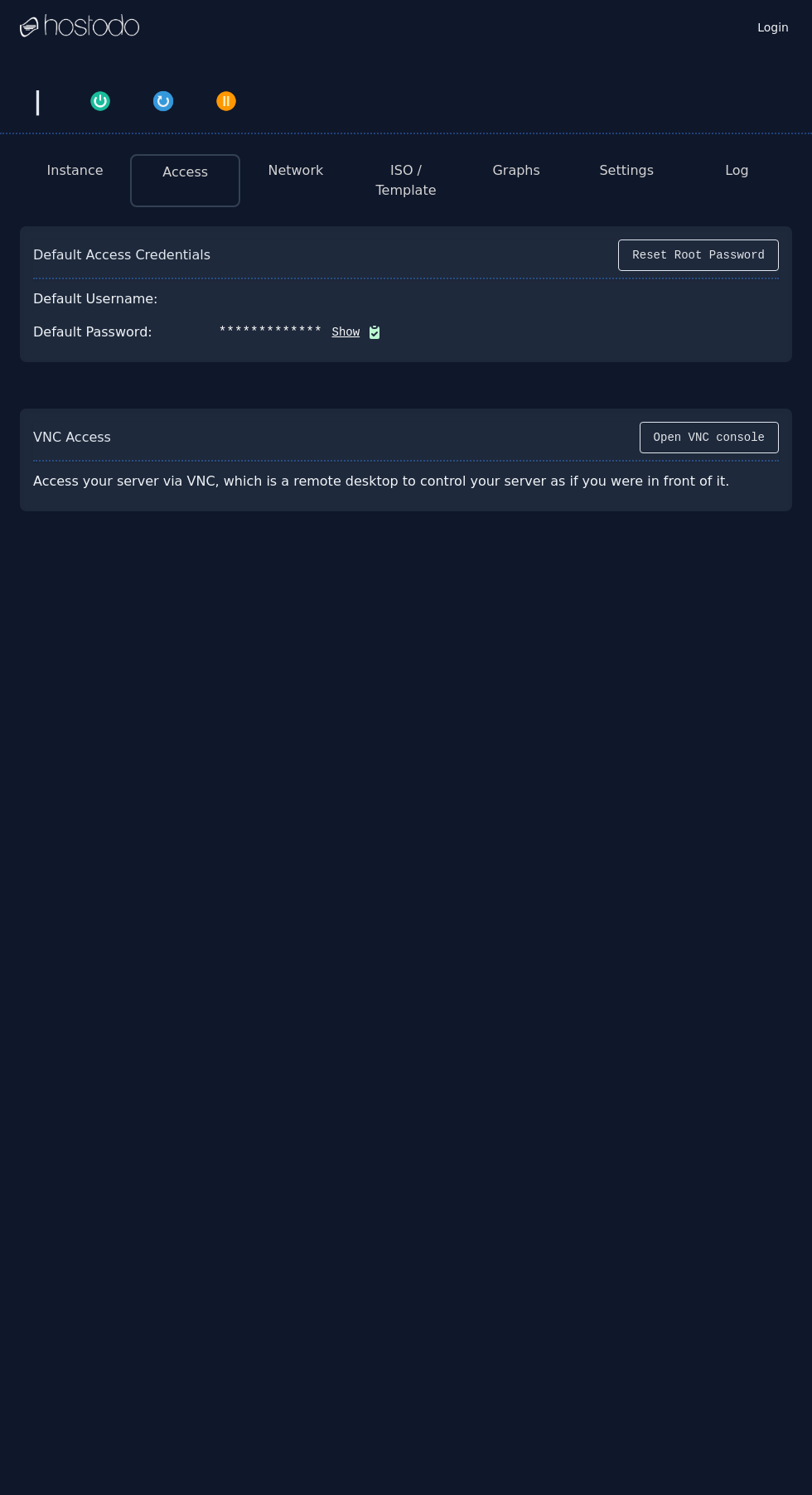
scroll to position [46, 0]
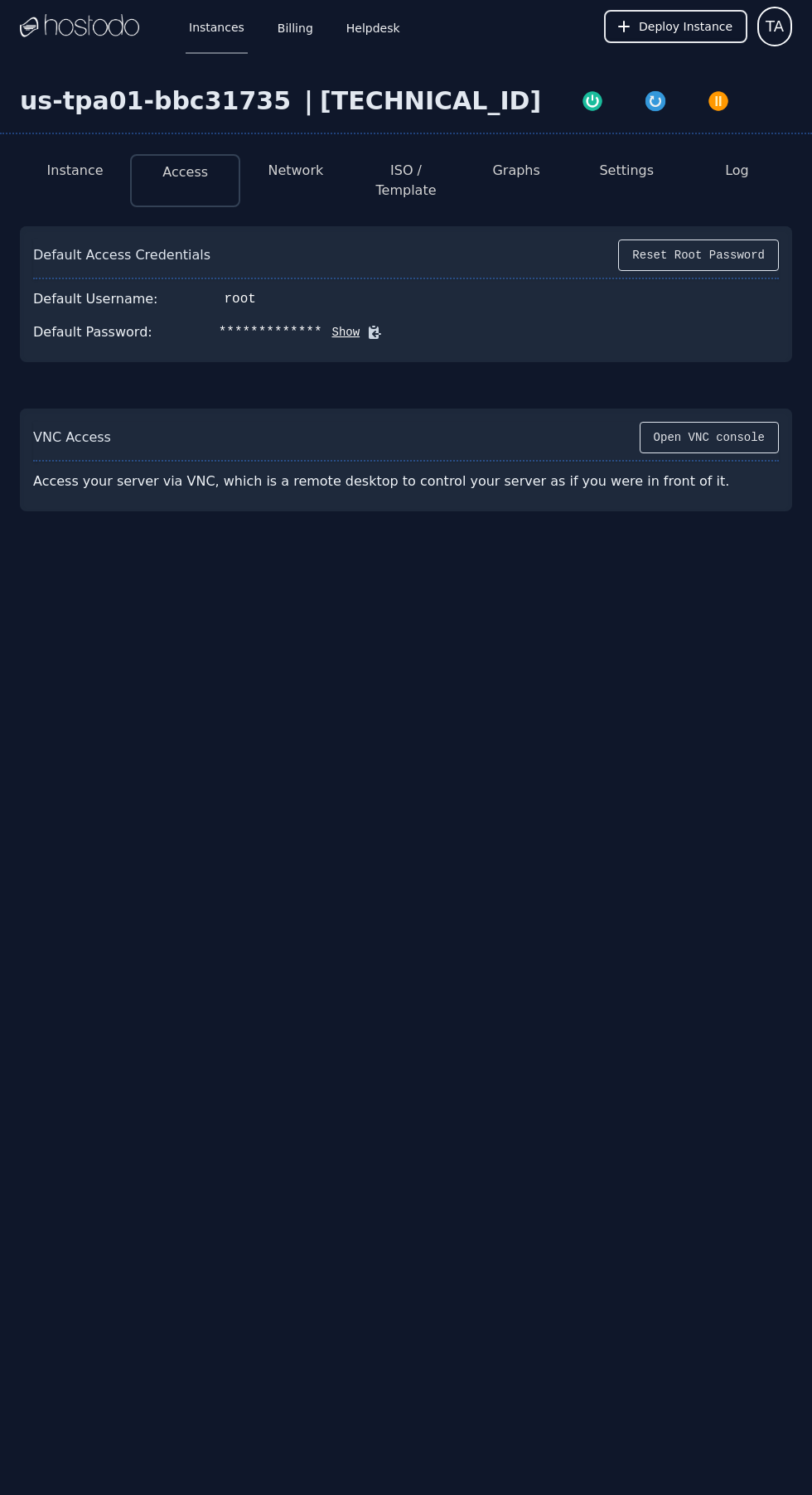
click at [367, 324] on icon at bounding box center [375, 332] width 17 height 17
